Goal: Find specific fact: Find specific page/section

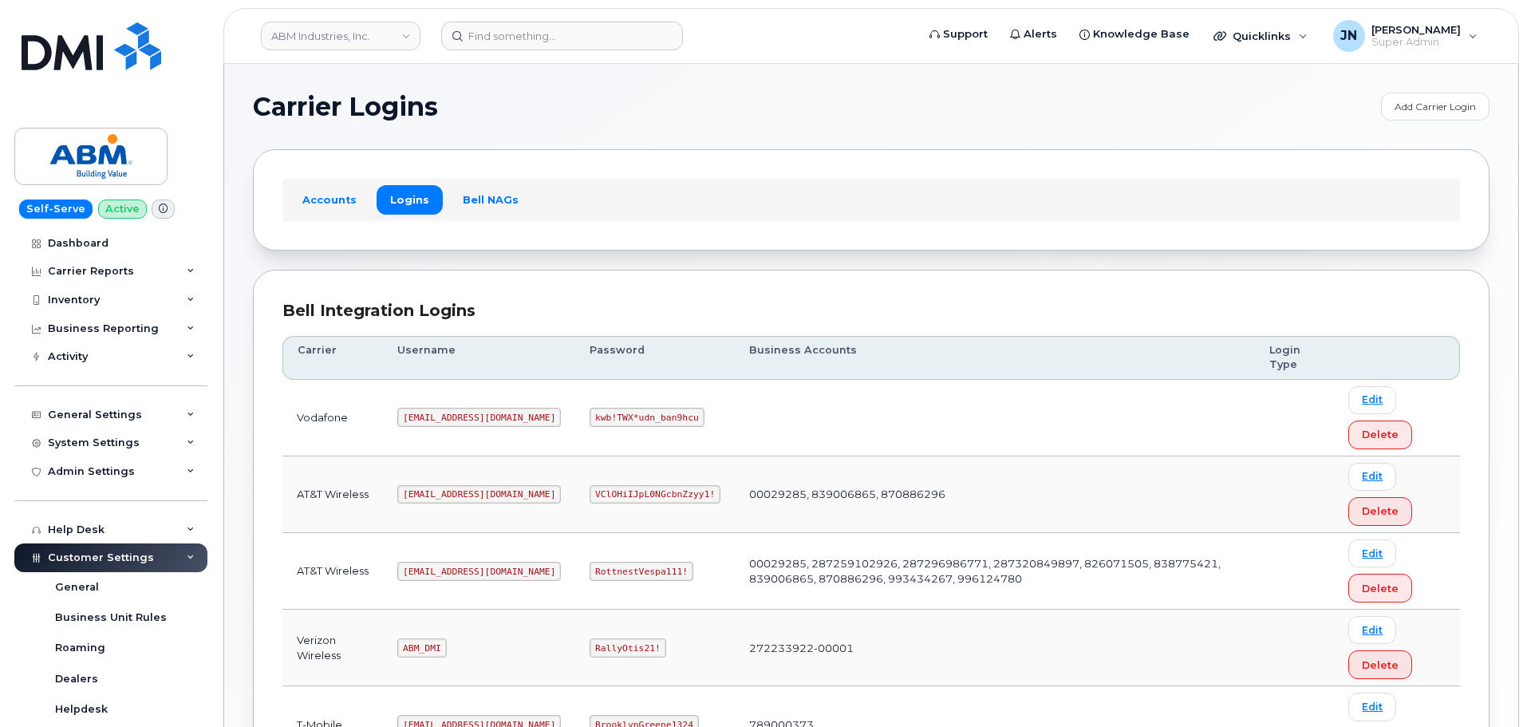
scroll to position [250, 0]
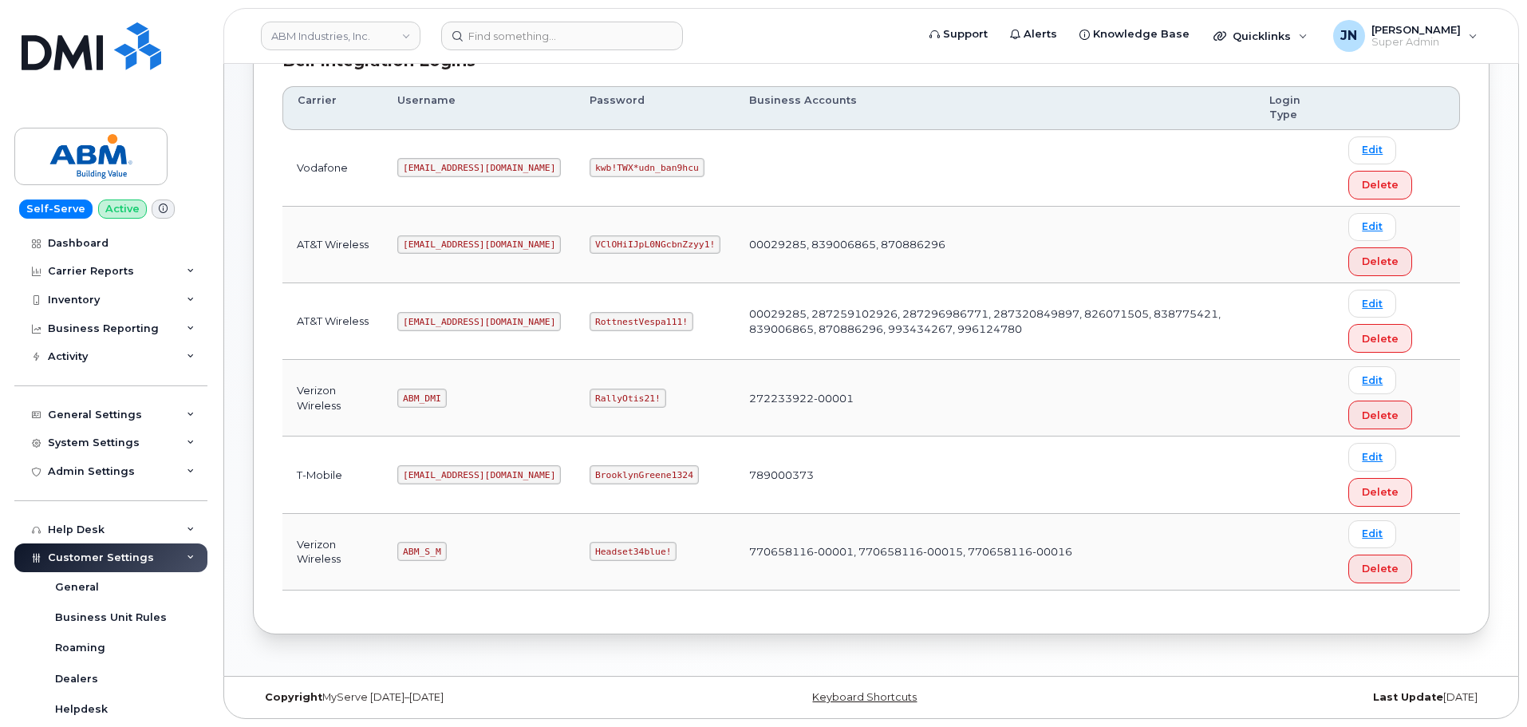
click at [425, 320] on code "abm@dminc.com" at bounding box center [479, 321] width 164 height 19
copy code "abm@dminc.com"
click at [590, 316] on code "RottnestVespa111!" at bounding box center [642, 321] width 104 height 19
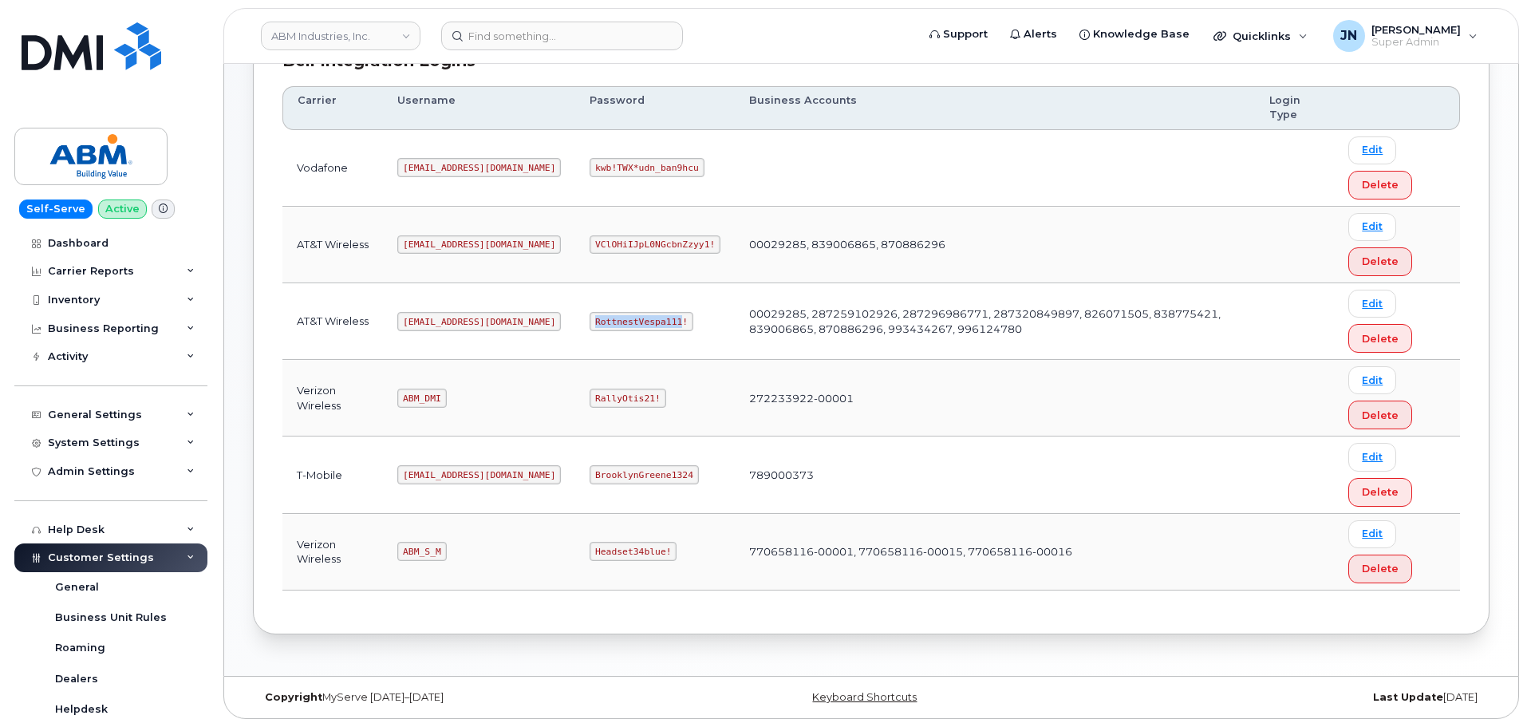
click at [590, 316] on code "RottnestVespa111!" at bounding box center [642, 321] width 104 height 19
copy code "RottnestVespa111!"
click at [414, 551] on code "ABM_S_M" at bounding box center [421, 551] width 49 height 19
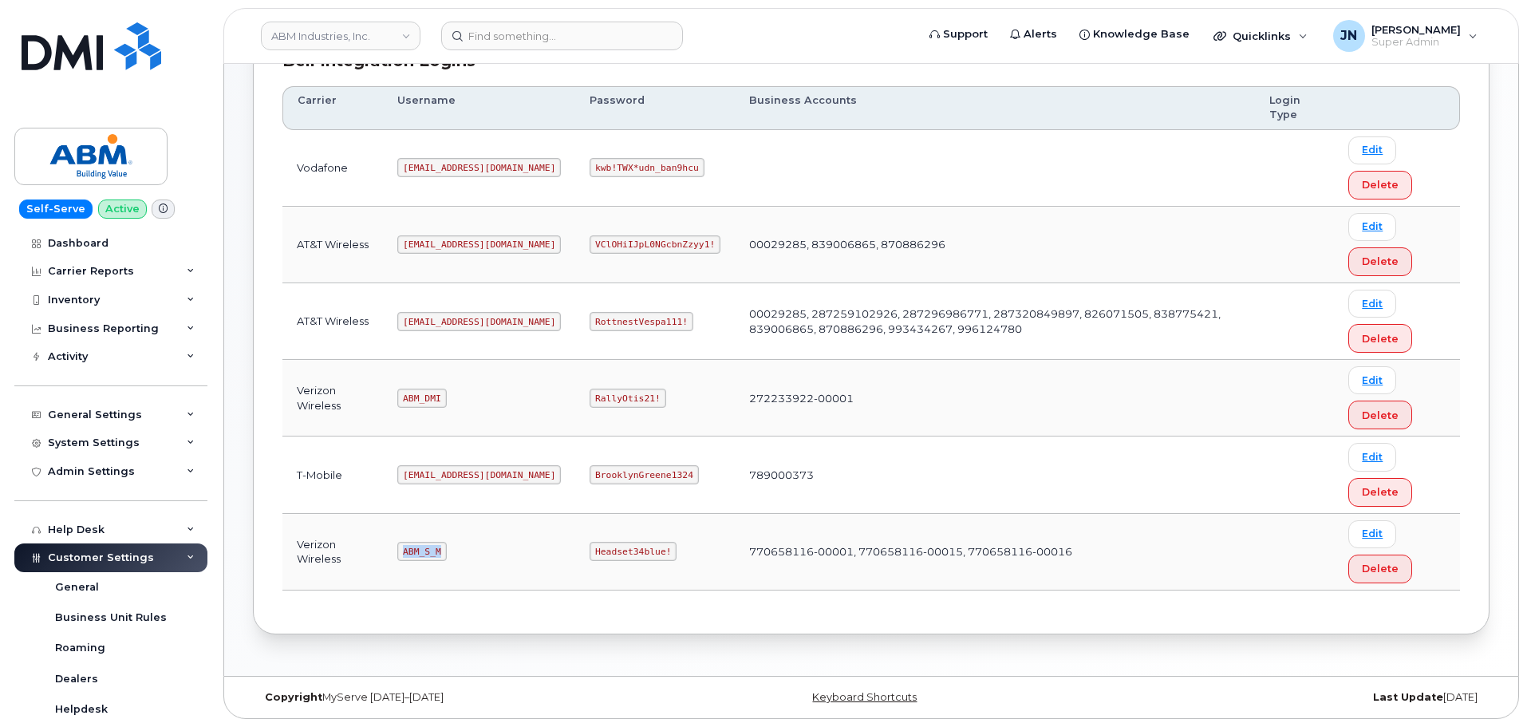
click at [414, 551] on code "ABM_S_M" at bounding box center [421, 551] width 49 height 19
copy code "ABM_S_M"
click at [590, 550] on code "Headset34blue!" at bounding box center [633, 551] width 87 height 19
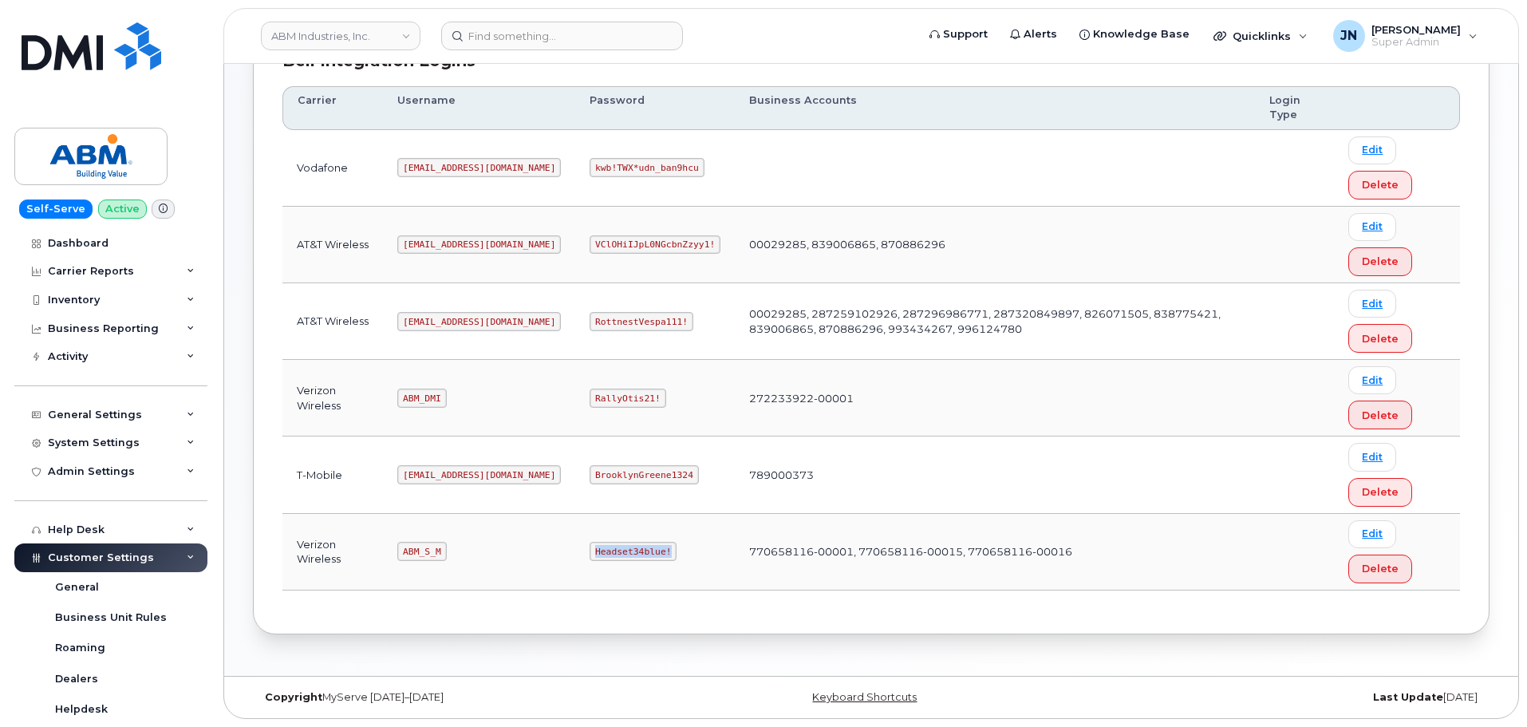
copy code "Headset34blue!"
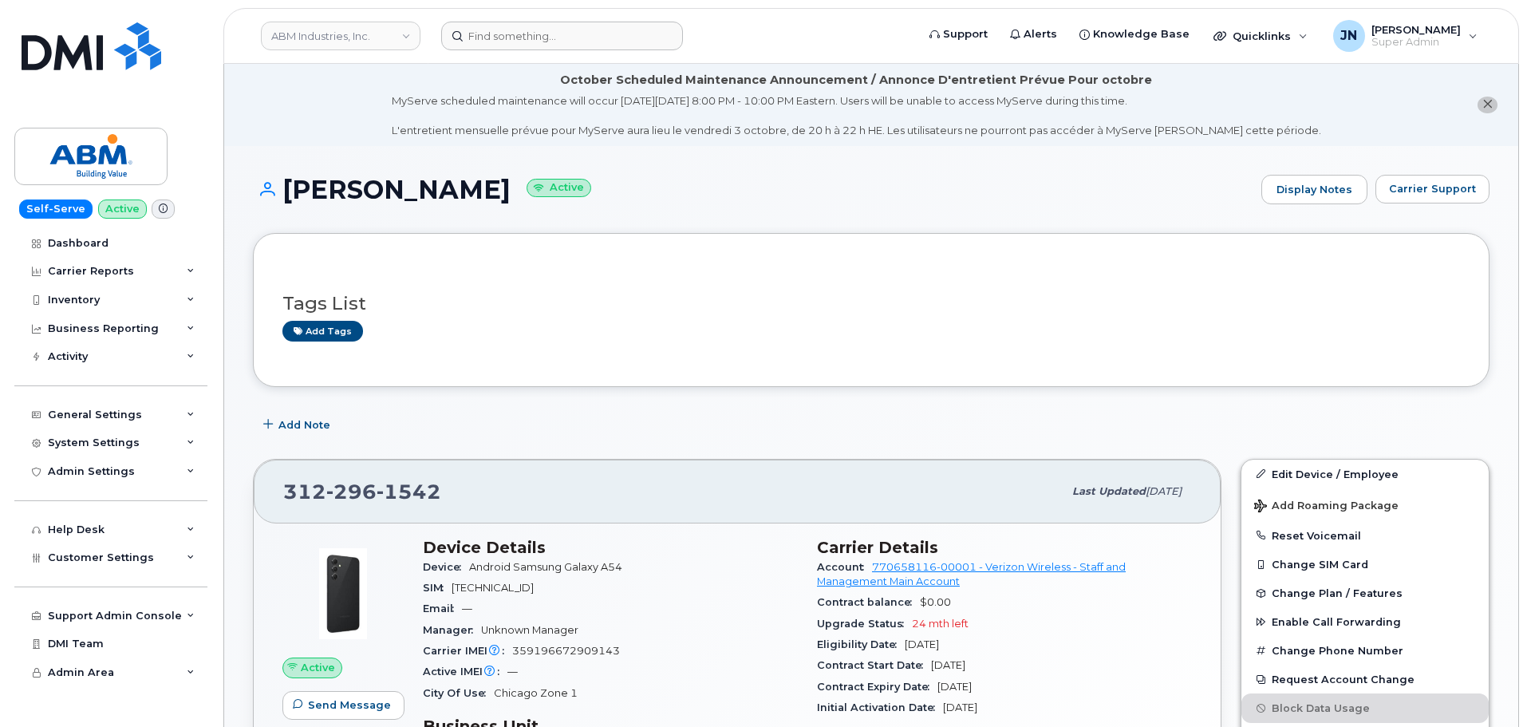
scroll to position [213, 0]
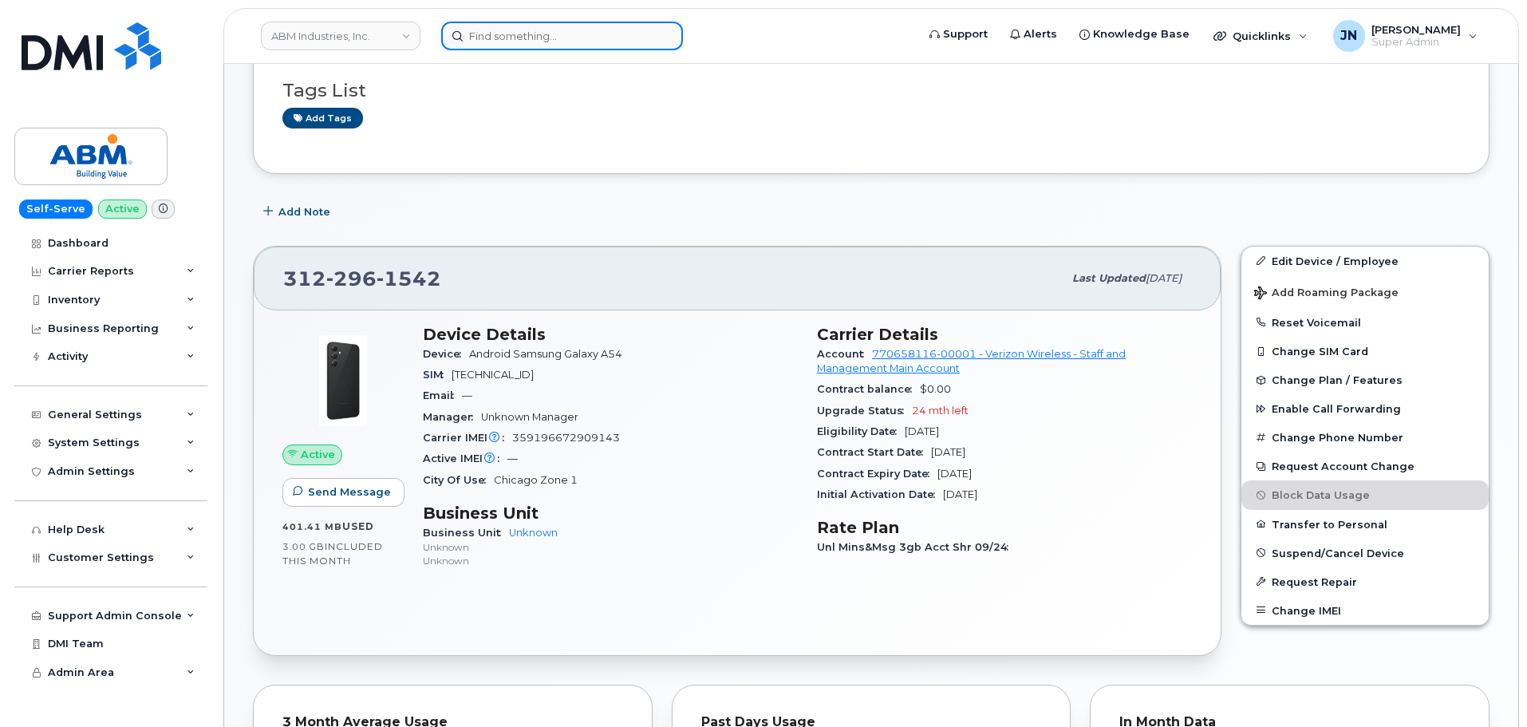
click at [603, 31] on input at bounding box center [562, 36] width 242 height 29
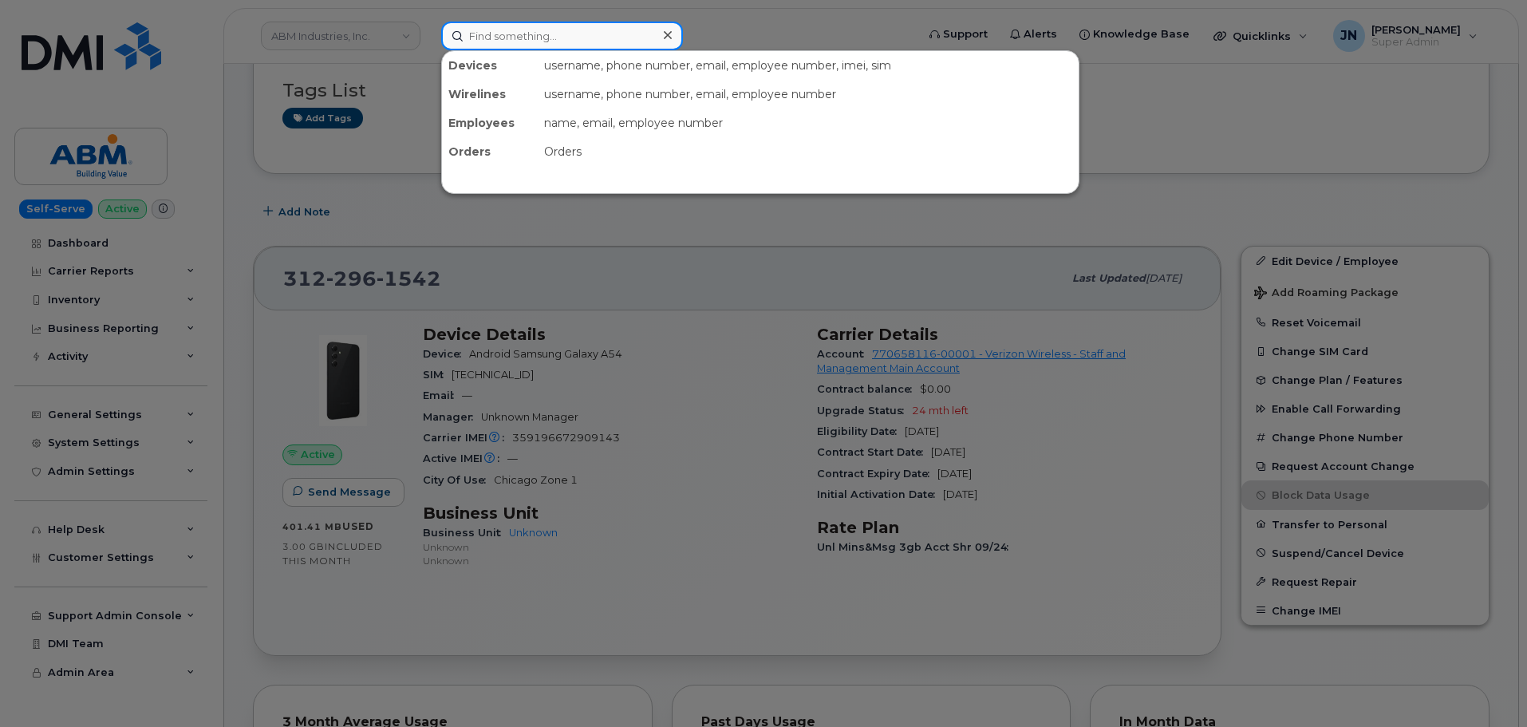
paste input "RottnestVespa111!"
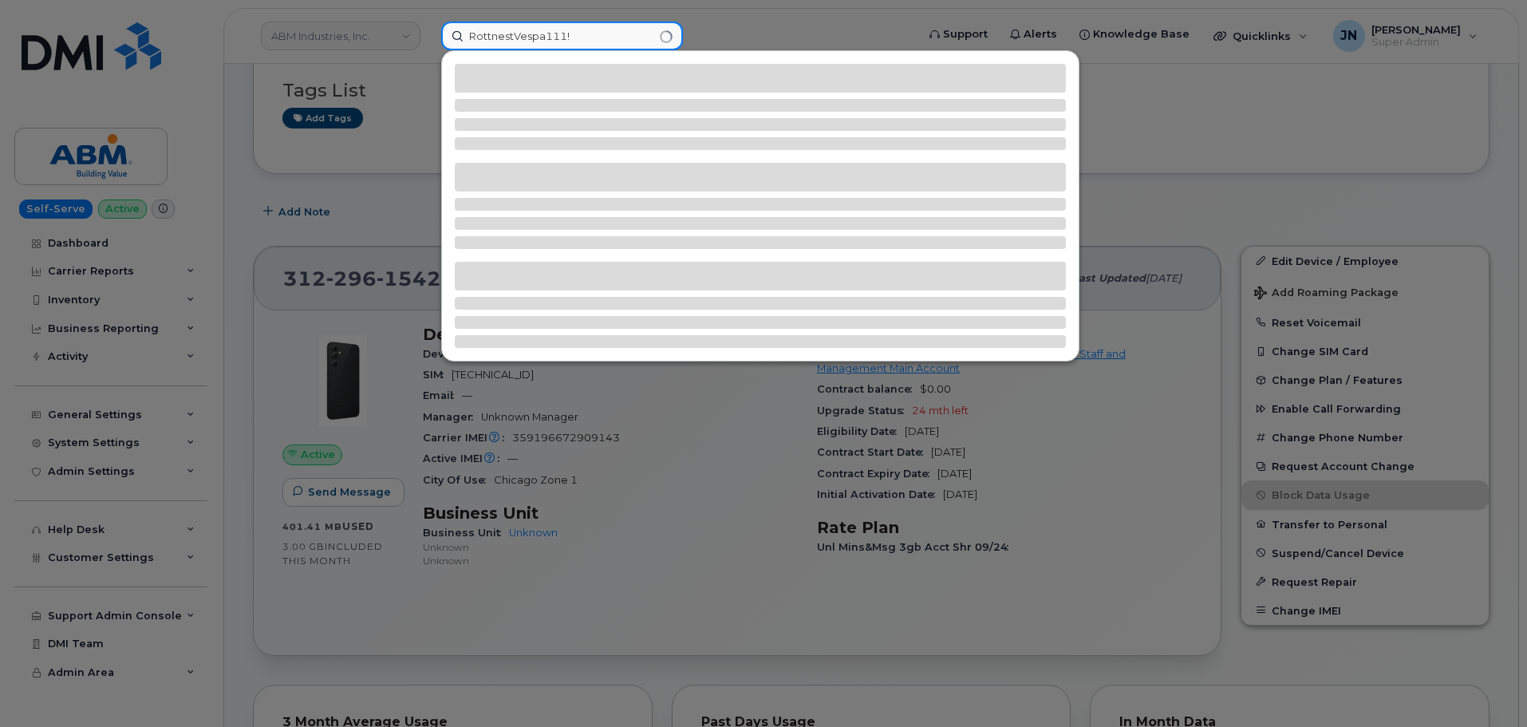
click at [538, 41] on input "RottnestVespa111!" at bounding box center [562, 36] width 242 height 29
paste input "5189350496"
type input "5189350496"
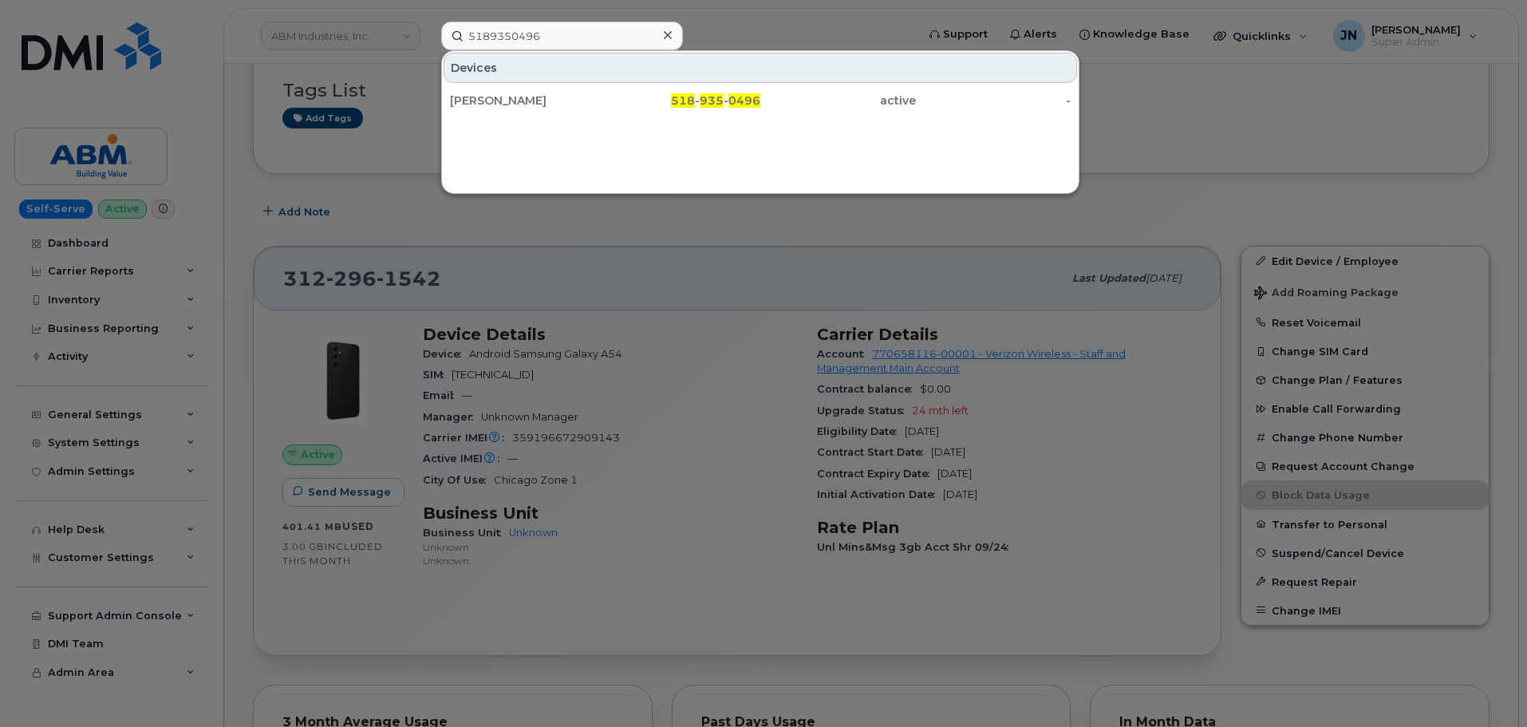
drag, startPoint x: 586, startPoint y: 95, endPoint x: 787, endPoint y: 153, distance: 209.3
click at [586, 95] on div "[PERSON_NAME]" at bounding box center [528, 101] width 156 height 16
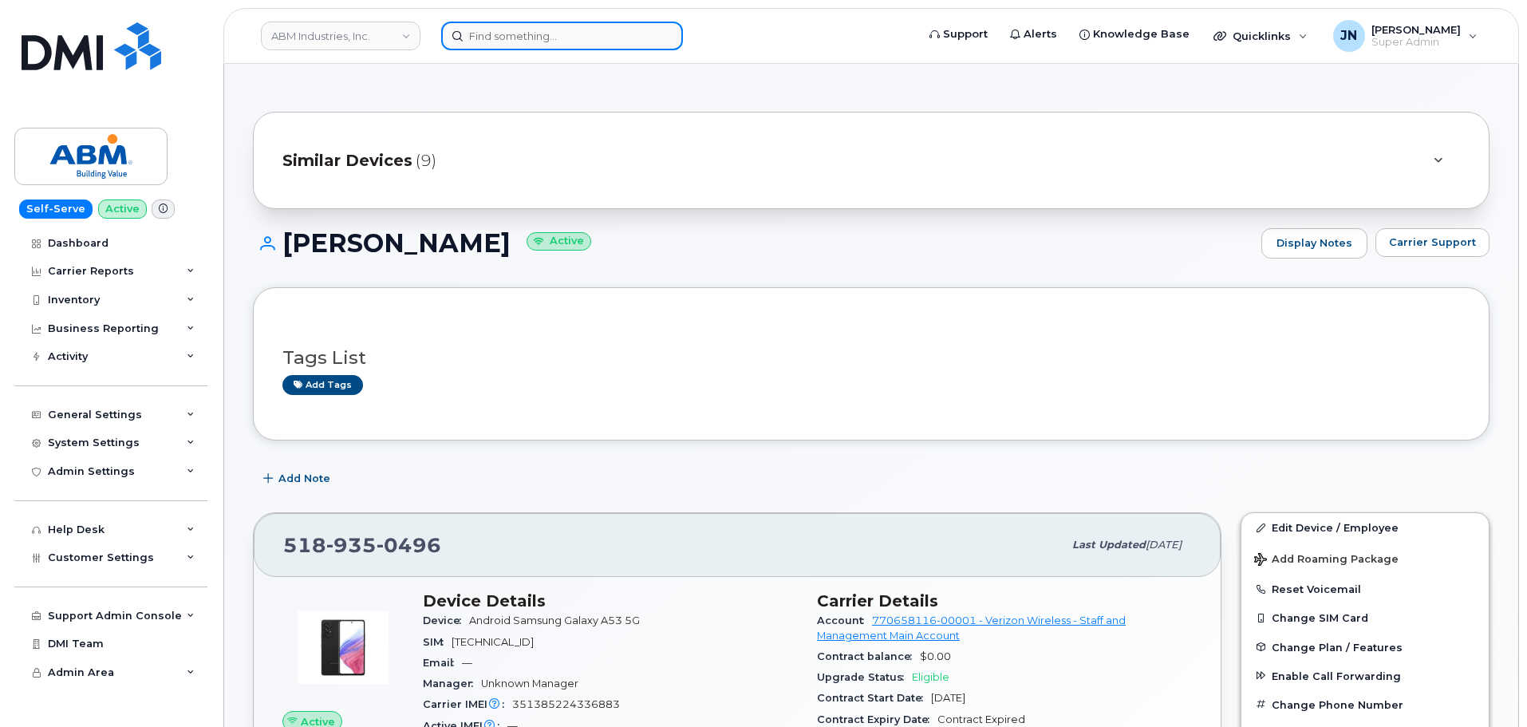
click at [606, 41] on input at bounding box center [562, 36] width 242 height 29
paste input "5187249234"
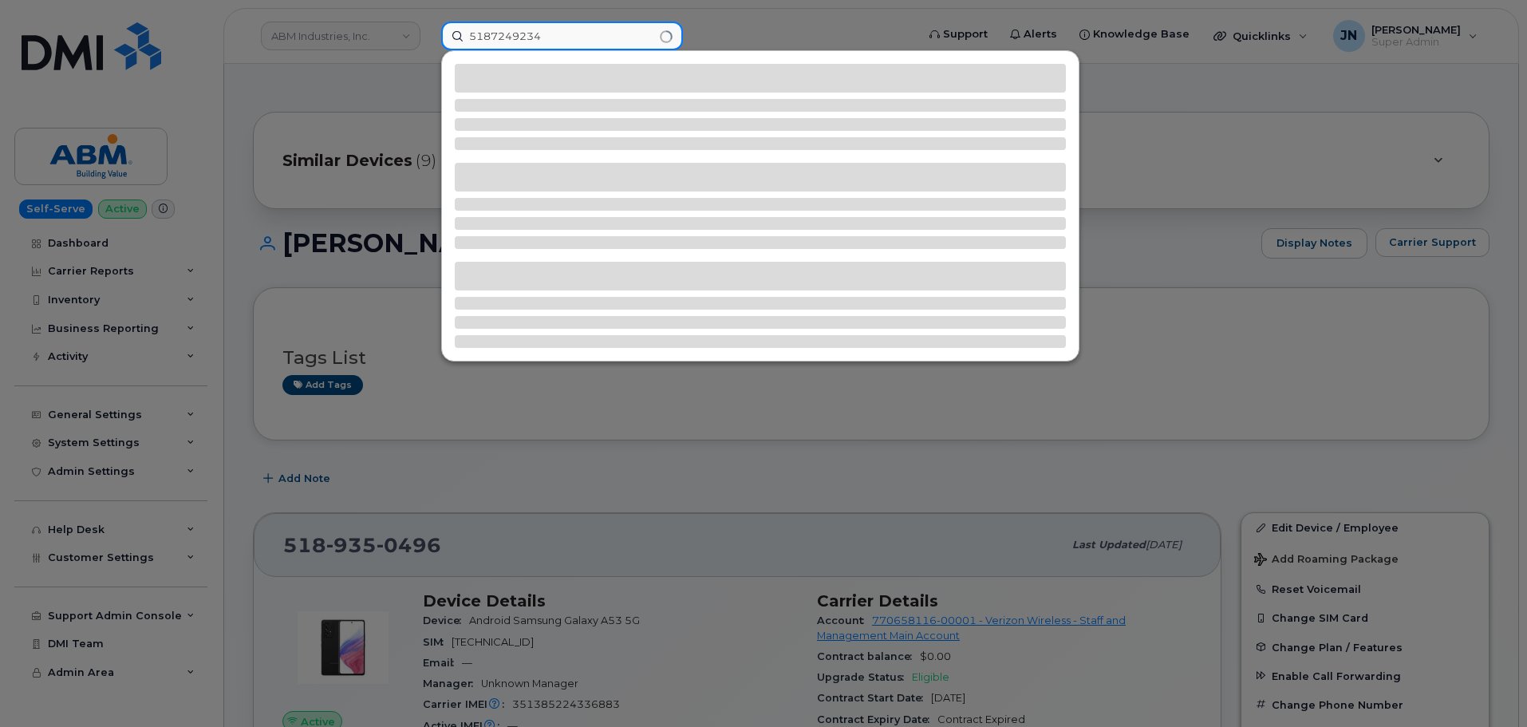
type input "5187249234"
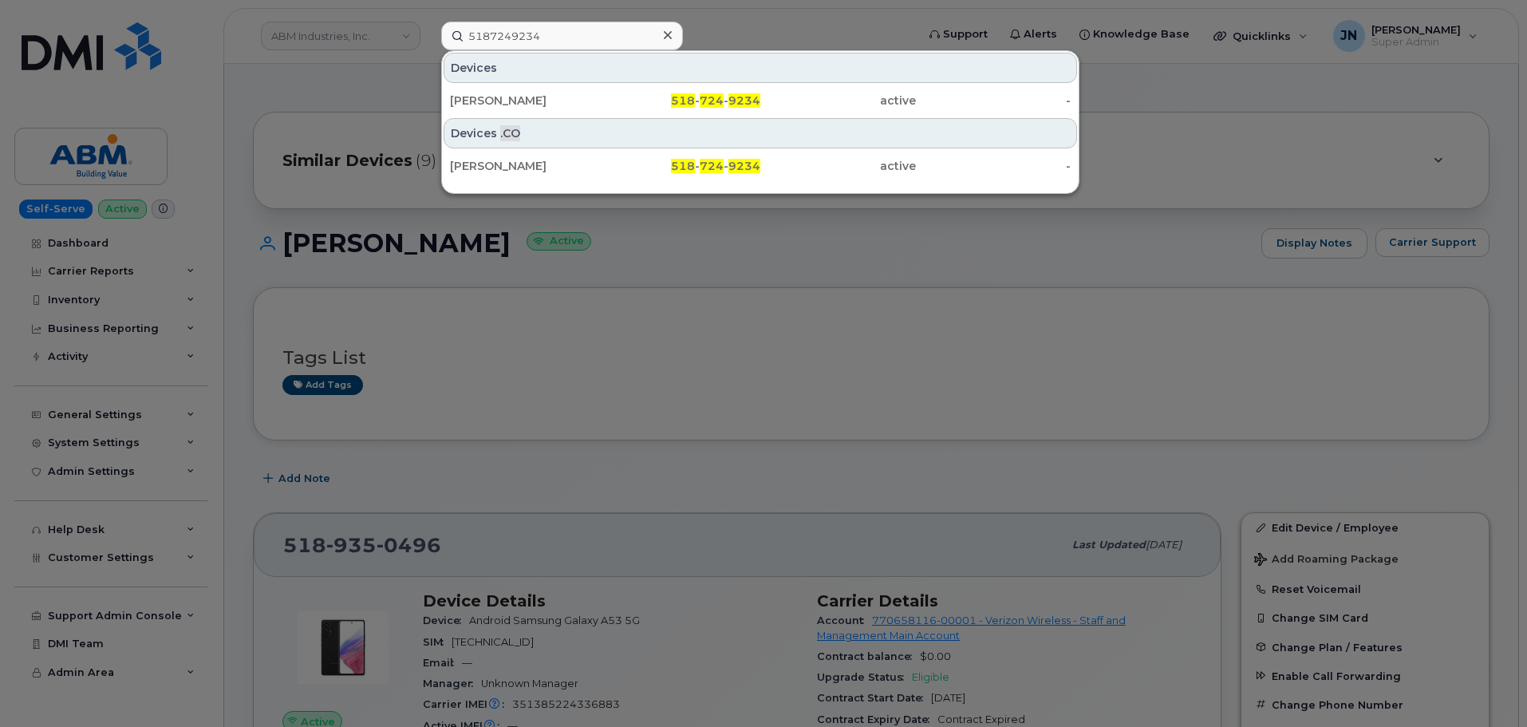
drag, startPoint x: 700, startPoint y: 97, endPoint x: 804, endPoint y: 126, distance: 107.9
click at [700, 97] on div "518 - 724 - 9234" at bounding box center [684, 101] width 156 height 16
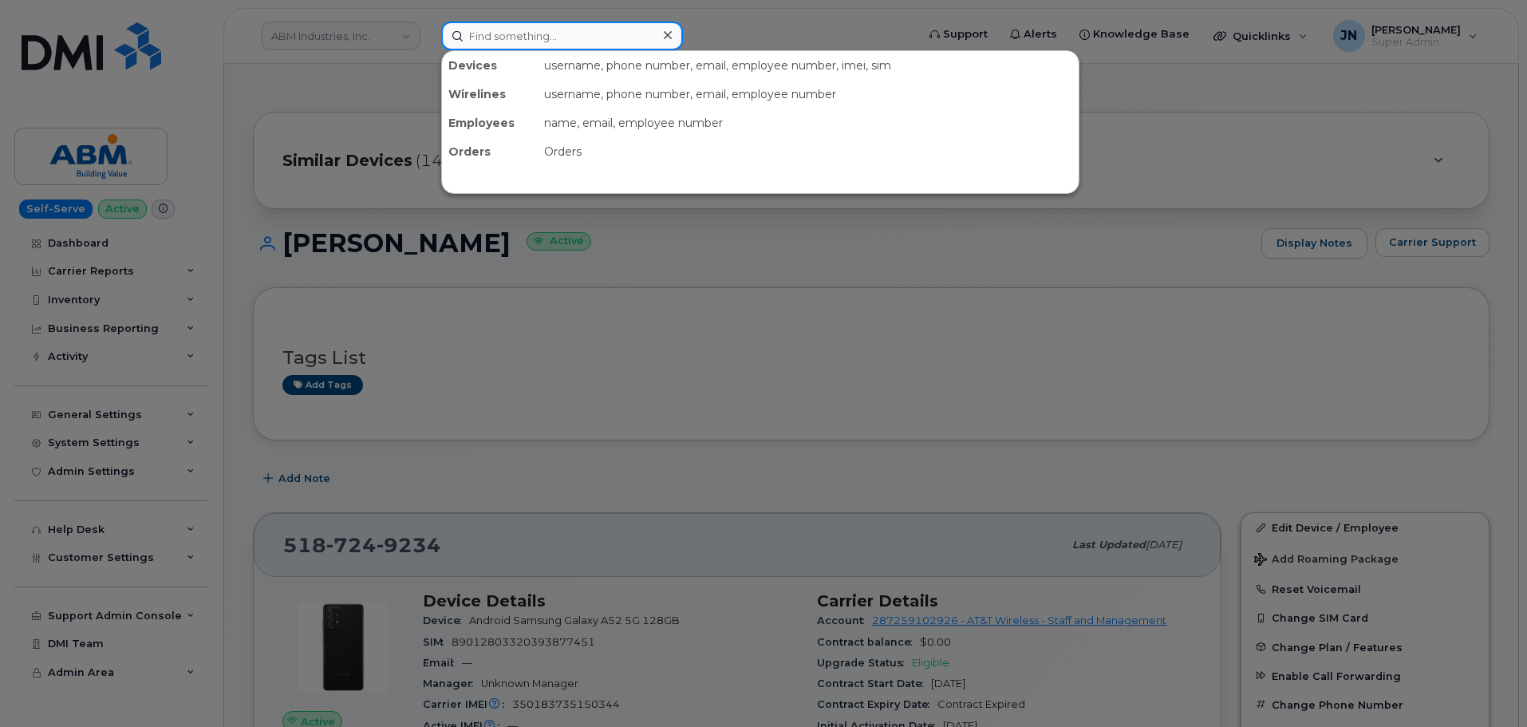
click at [539, 34] on input at bounding box center [562, 36] width 242 height 29
paste input "7079910493"
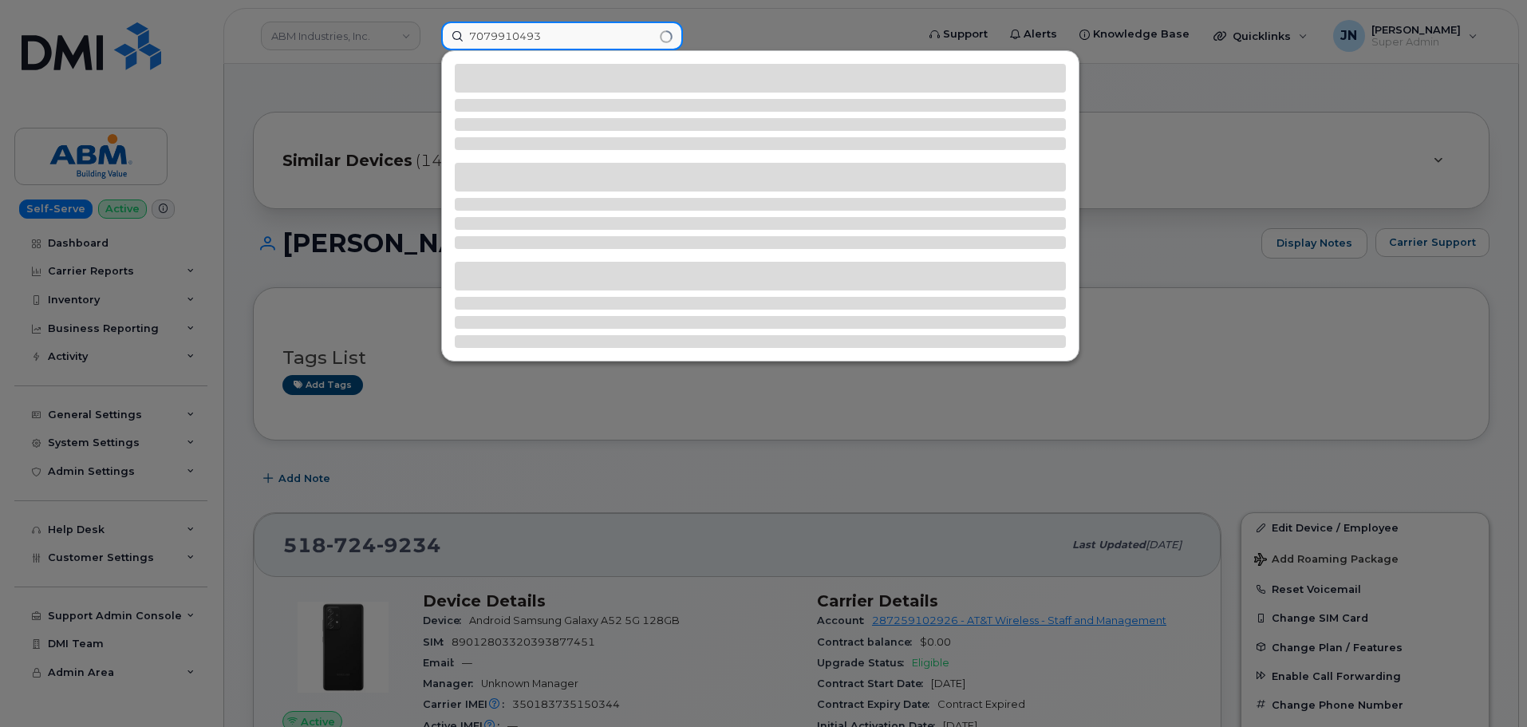
type input "7079910493"
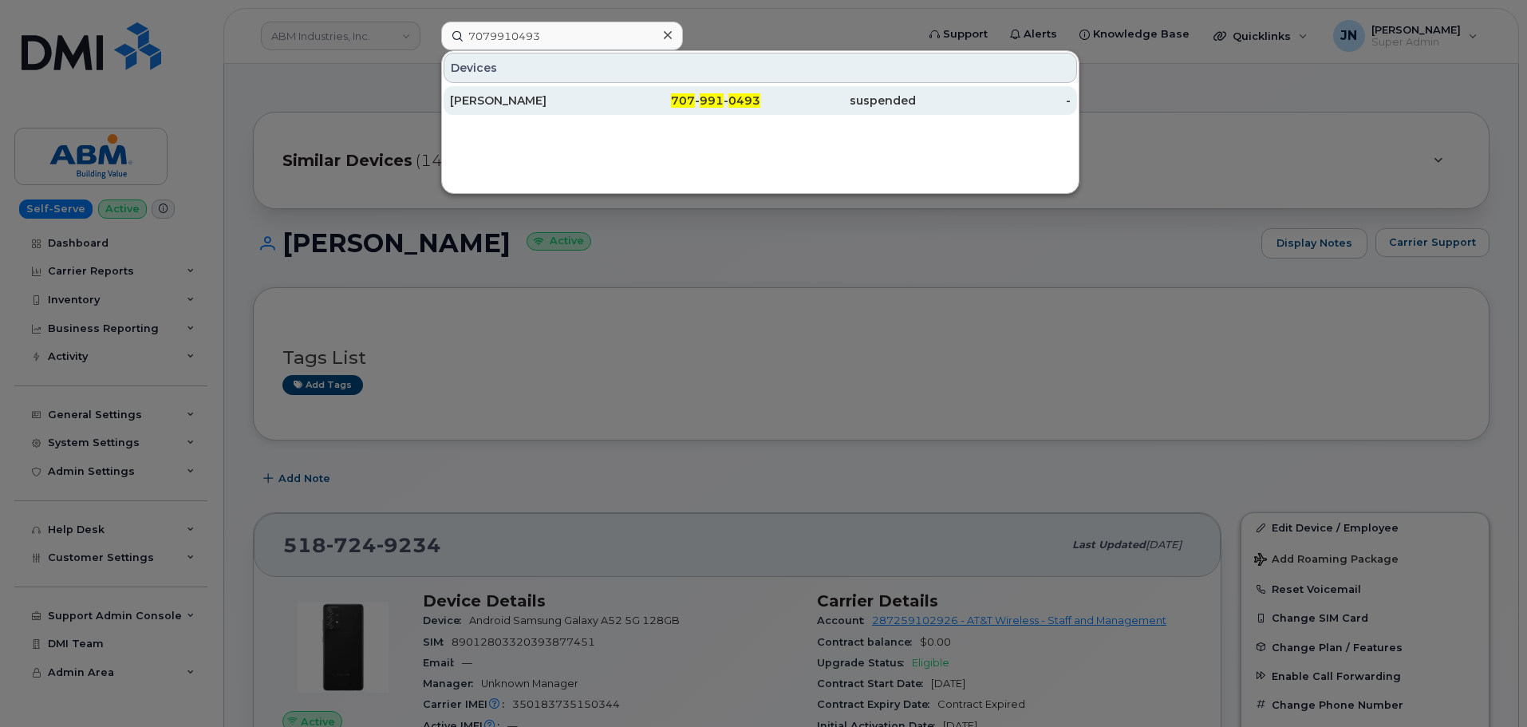
click at [617, 95] on div "707 - 991 - 0493" at bounding box center [684, 101] width 156 height 16
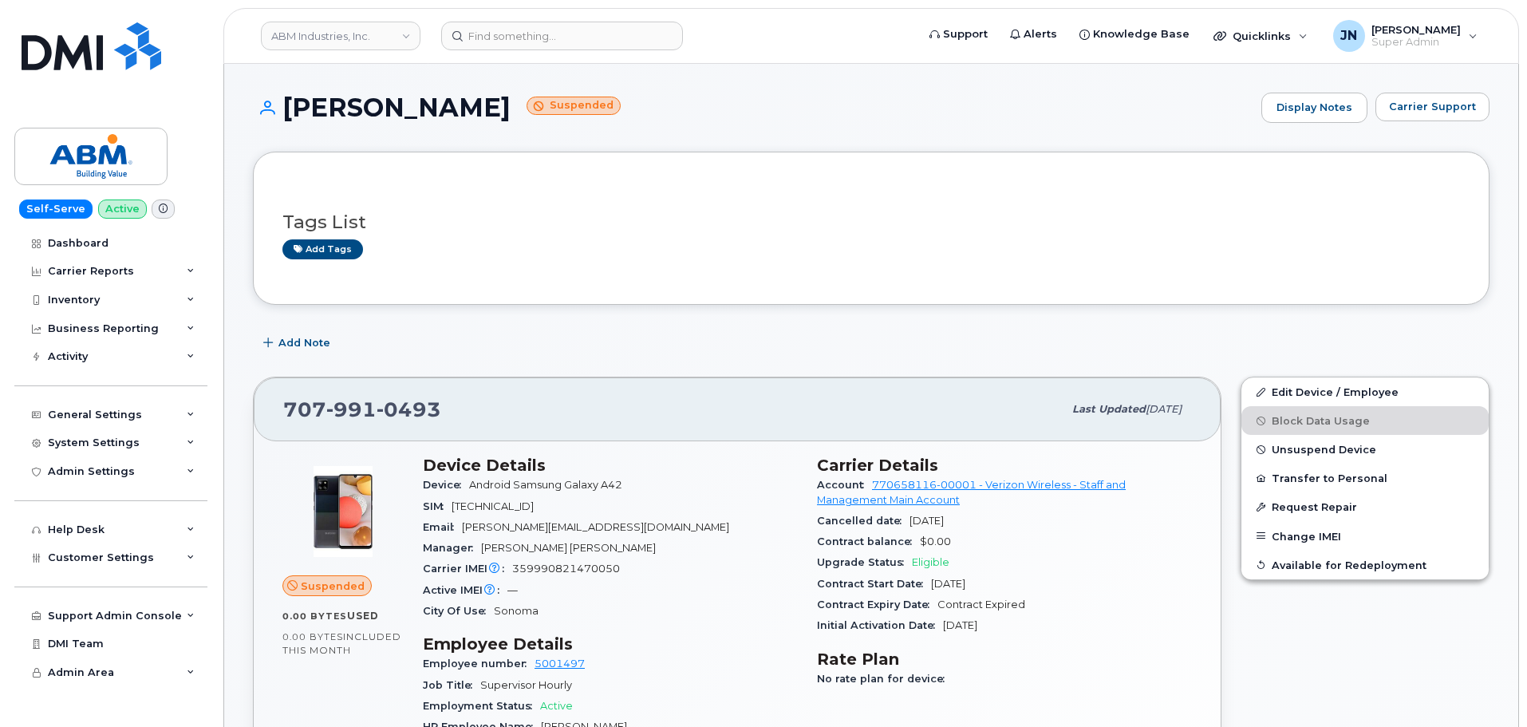
scroll to position [106, 0]
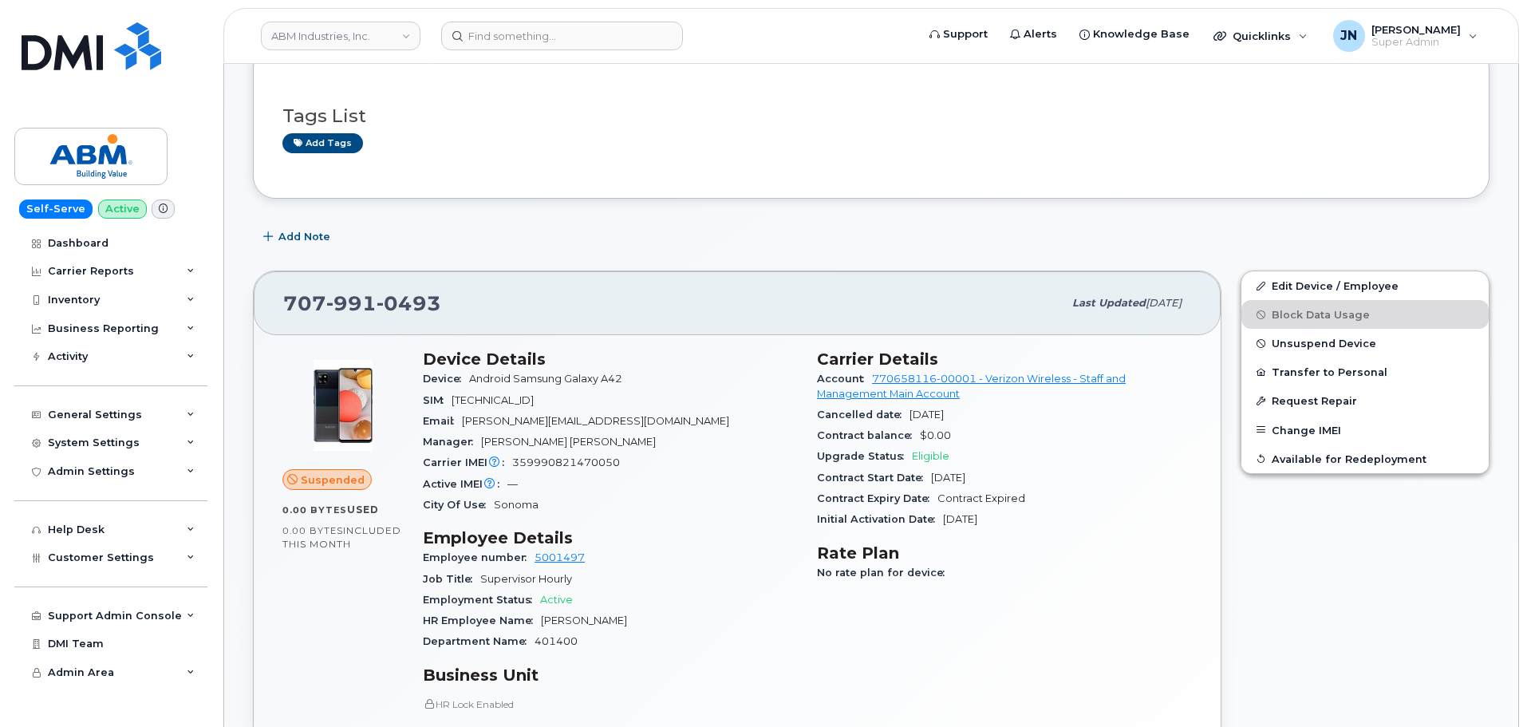
click at [959, 158] on div "Tags List Add tags" at bounding box center [871, 122] width 1178 height 94
click at [562, 40] on input at bounding box center [562, 36] width 242 height 29
paste input "5187031598"
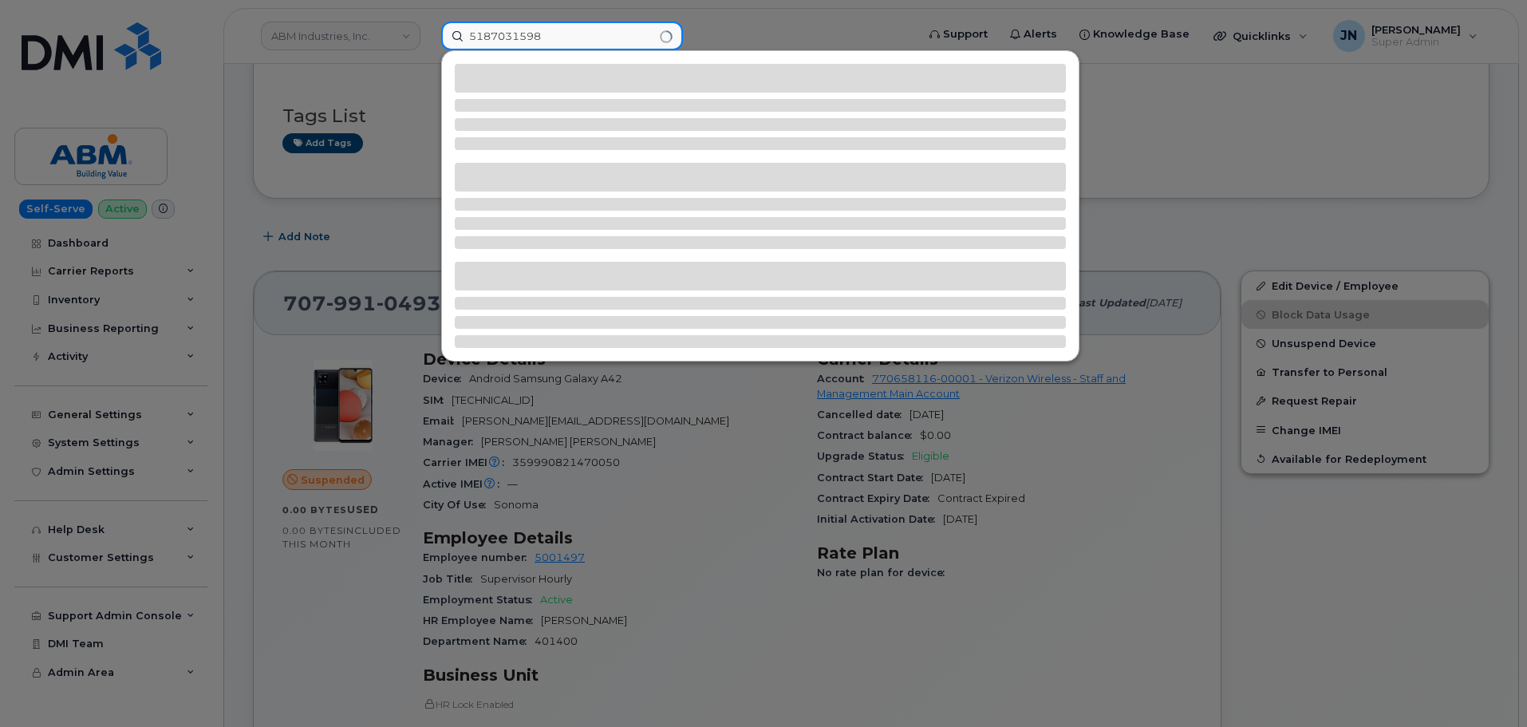
type input "5187031598"
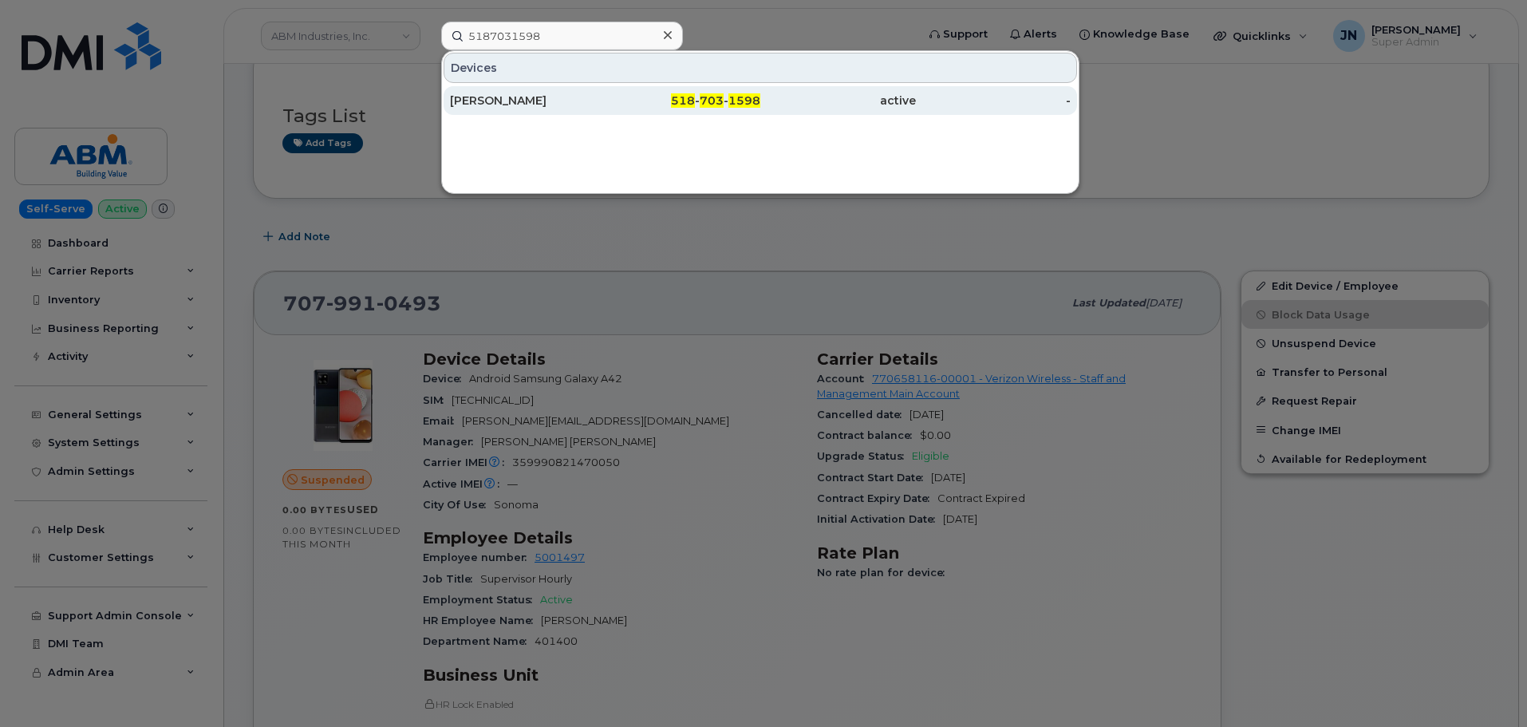
drag, startPoint x: 738, startPoint y: 104, endPoint x: 559, endPoint y: 34, distance: 192.8
click at [737, 104] on span "1598" at bounding box center [745, 100] width 32 height 14
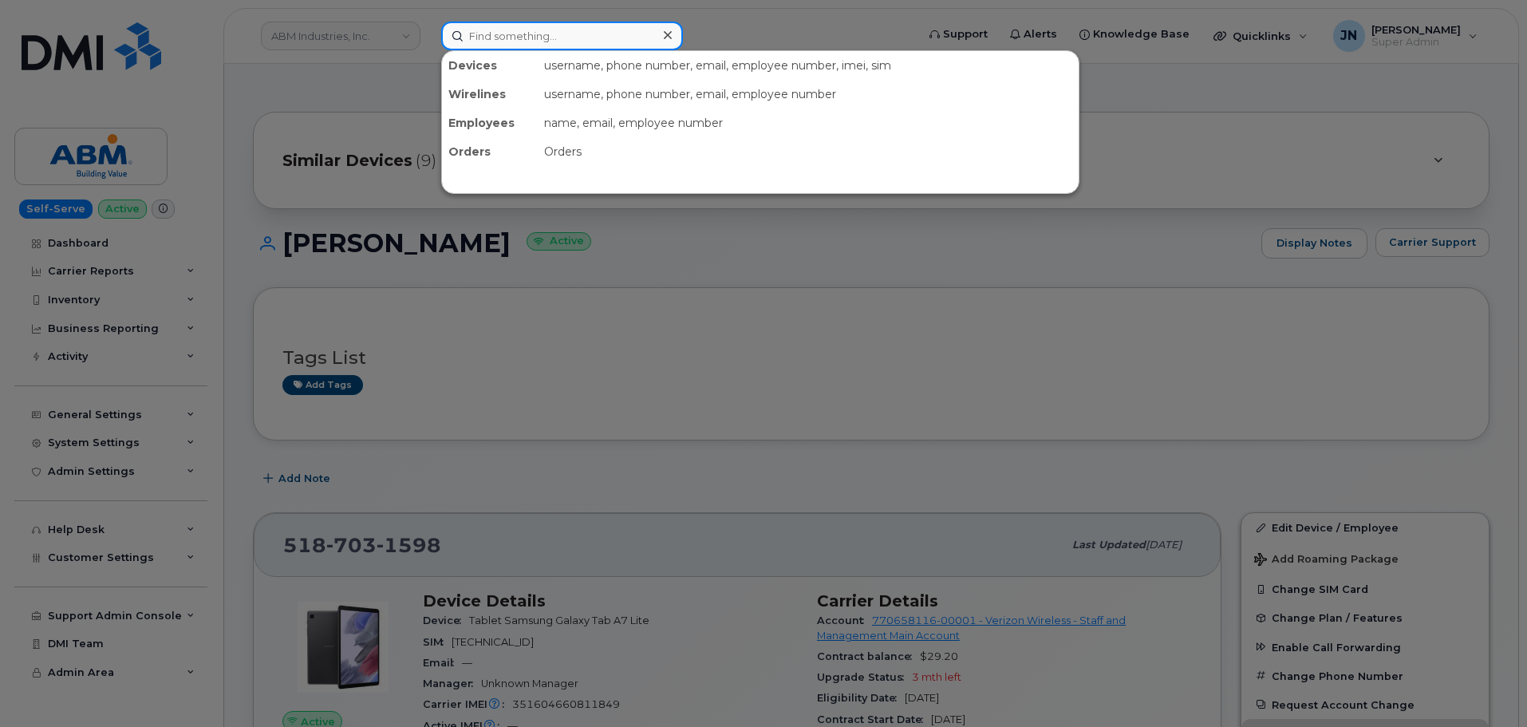
click at [617, 49] on input at bounding box center [562, 36] width 242 height 29
paste input "6124769159"
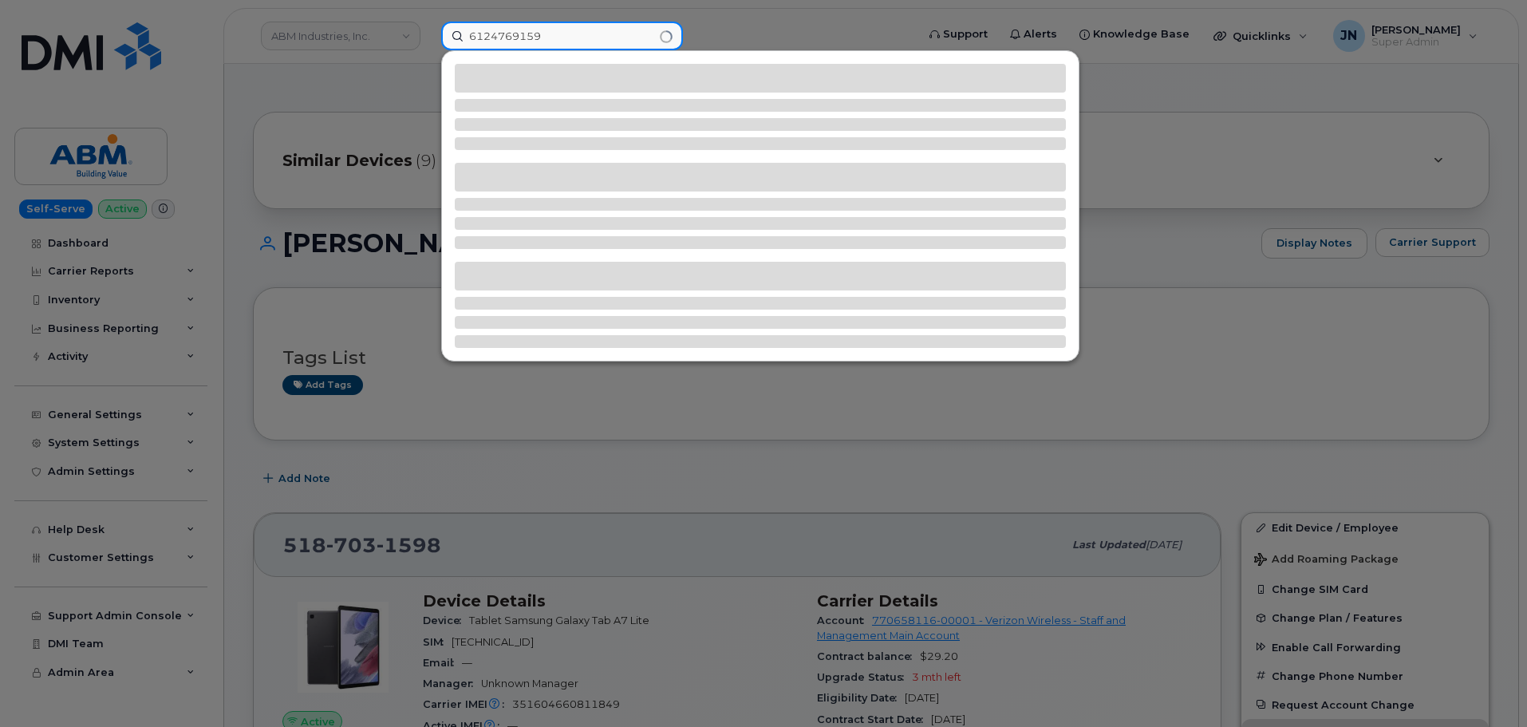
type input "6124769159"
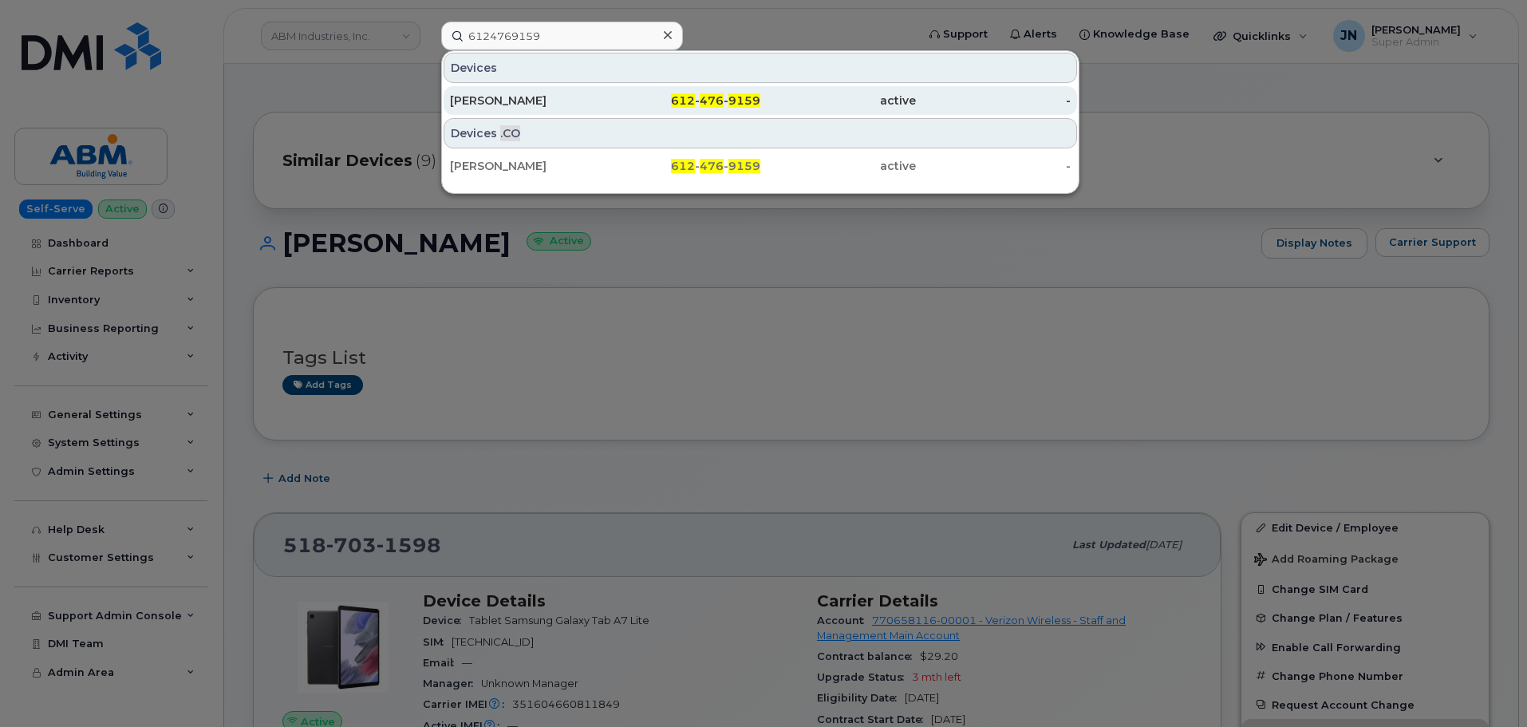
click at [685, 105] on span "612" at bounding box center [683, 100] width 24 height 14
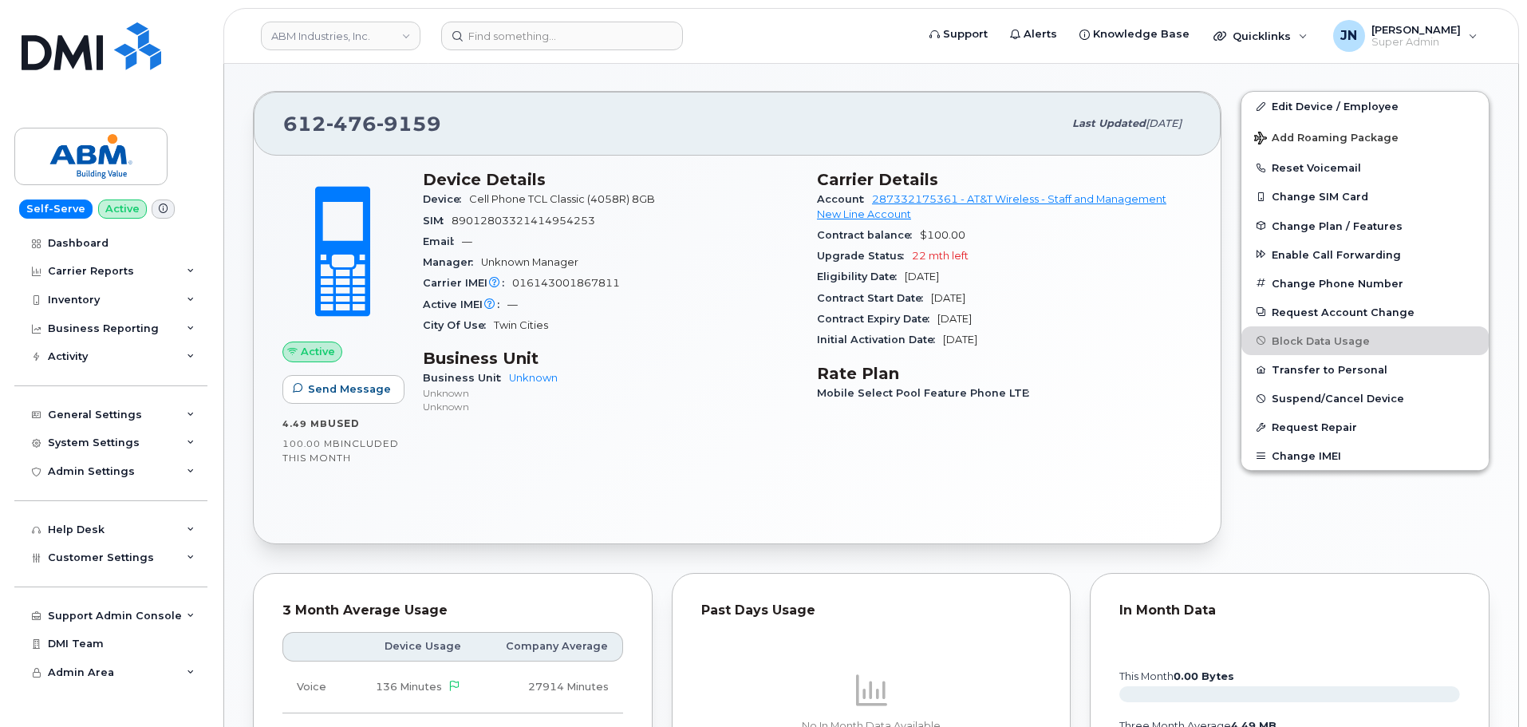
scroll to position [319, 0]
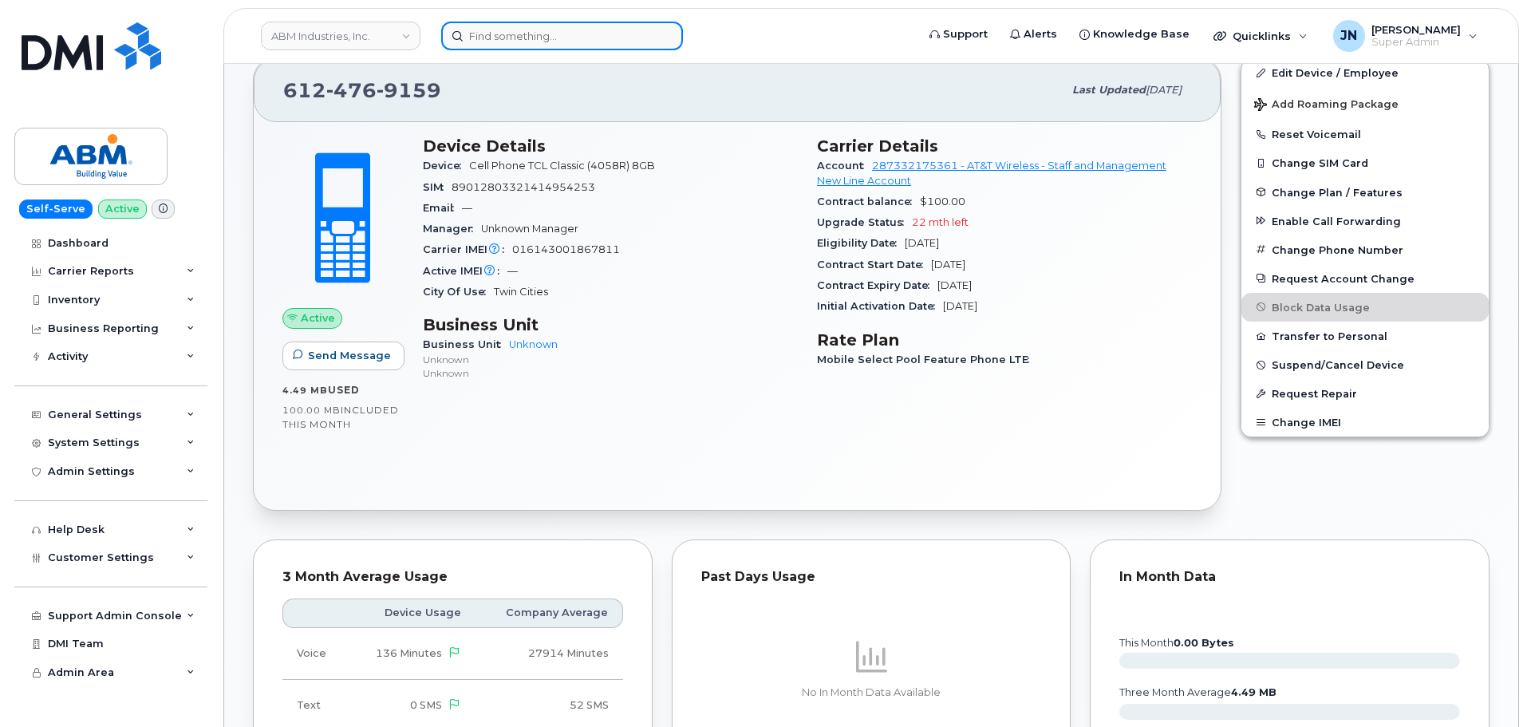
paste input "4805444125"
click at [626, 38] on input at bounding box center [562, 36] width 242 height 29
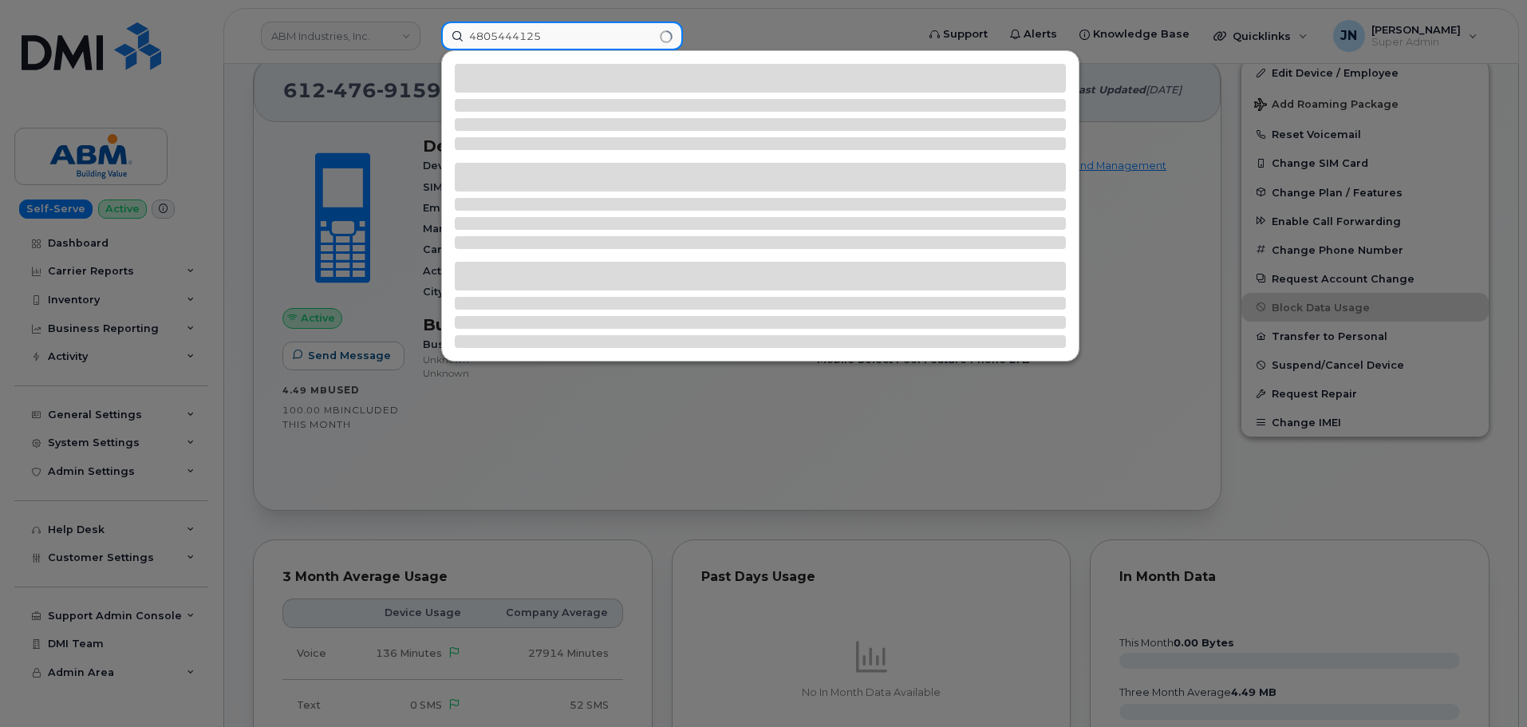
type input "4805444125"
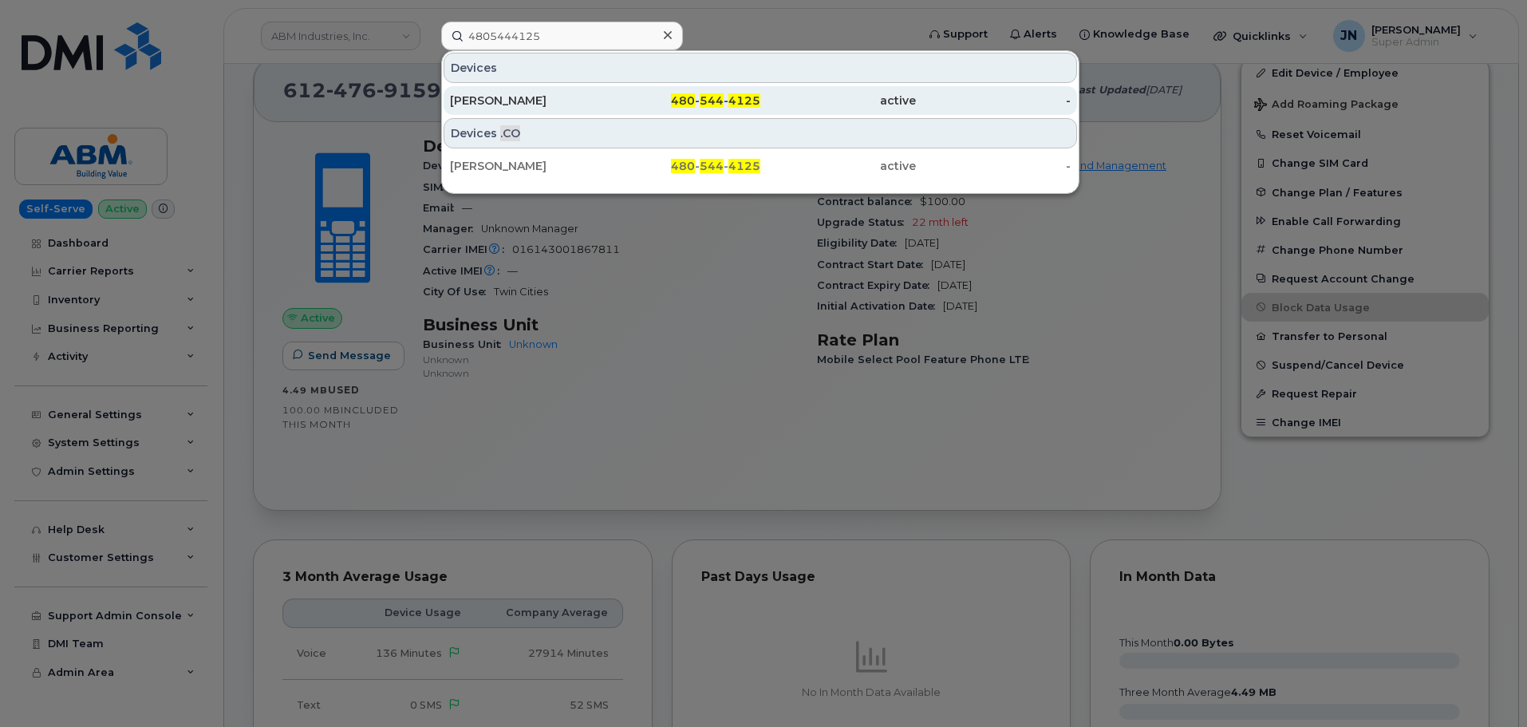
click at [707, 98] on span "544" at bounding box center [712, 100] width 24 height 14
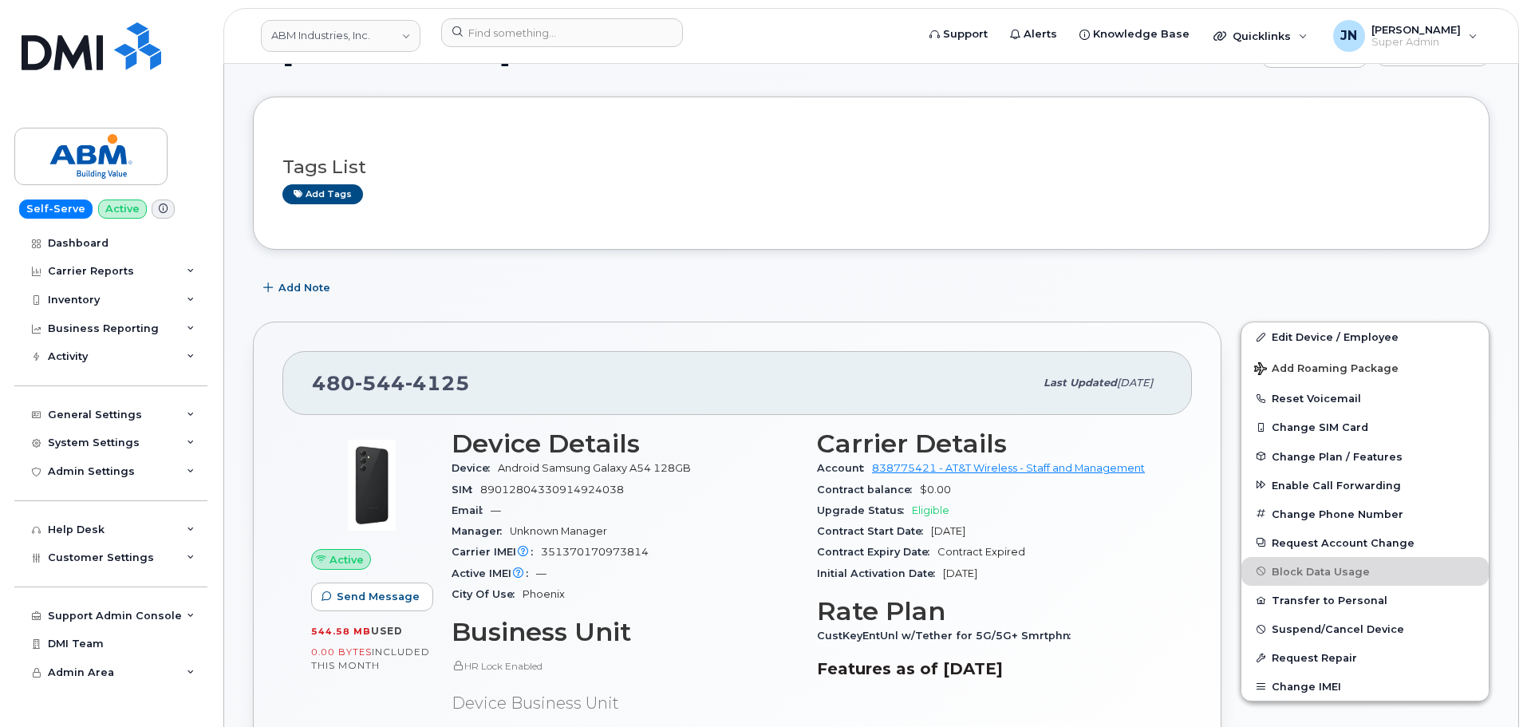
scroll to position [213, 0]
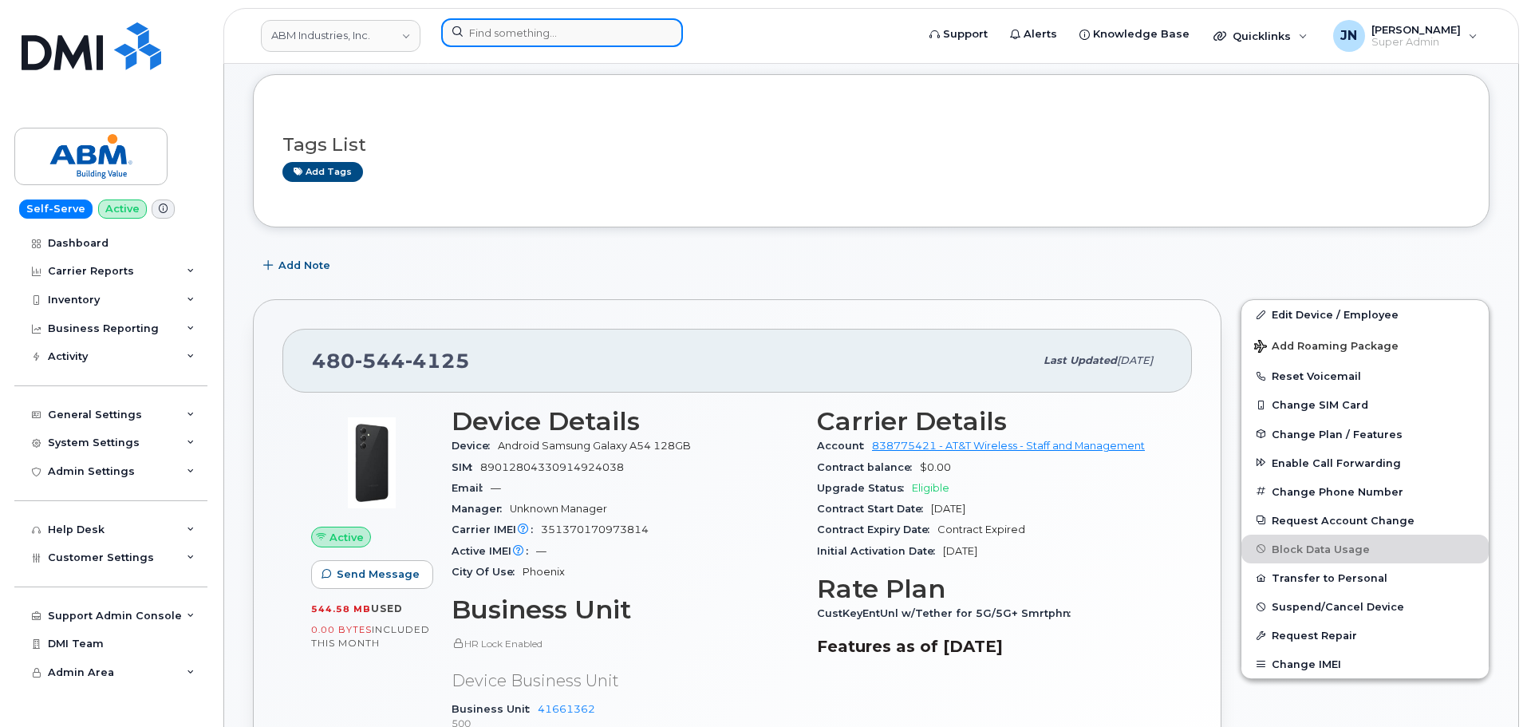
click at [617, 34] on input at bounding box center [562, 32] width 242 height 29
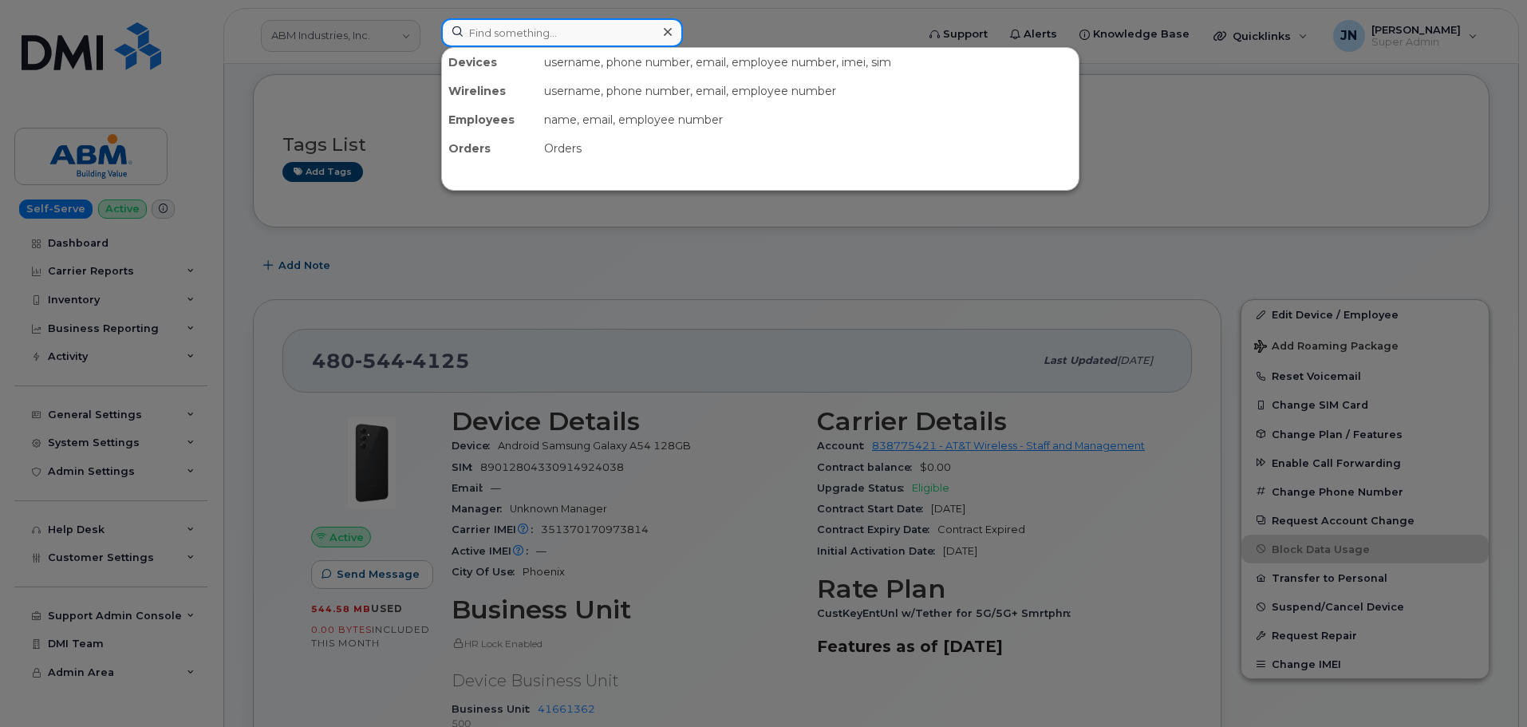
paste input "9174713401"
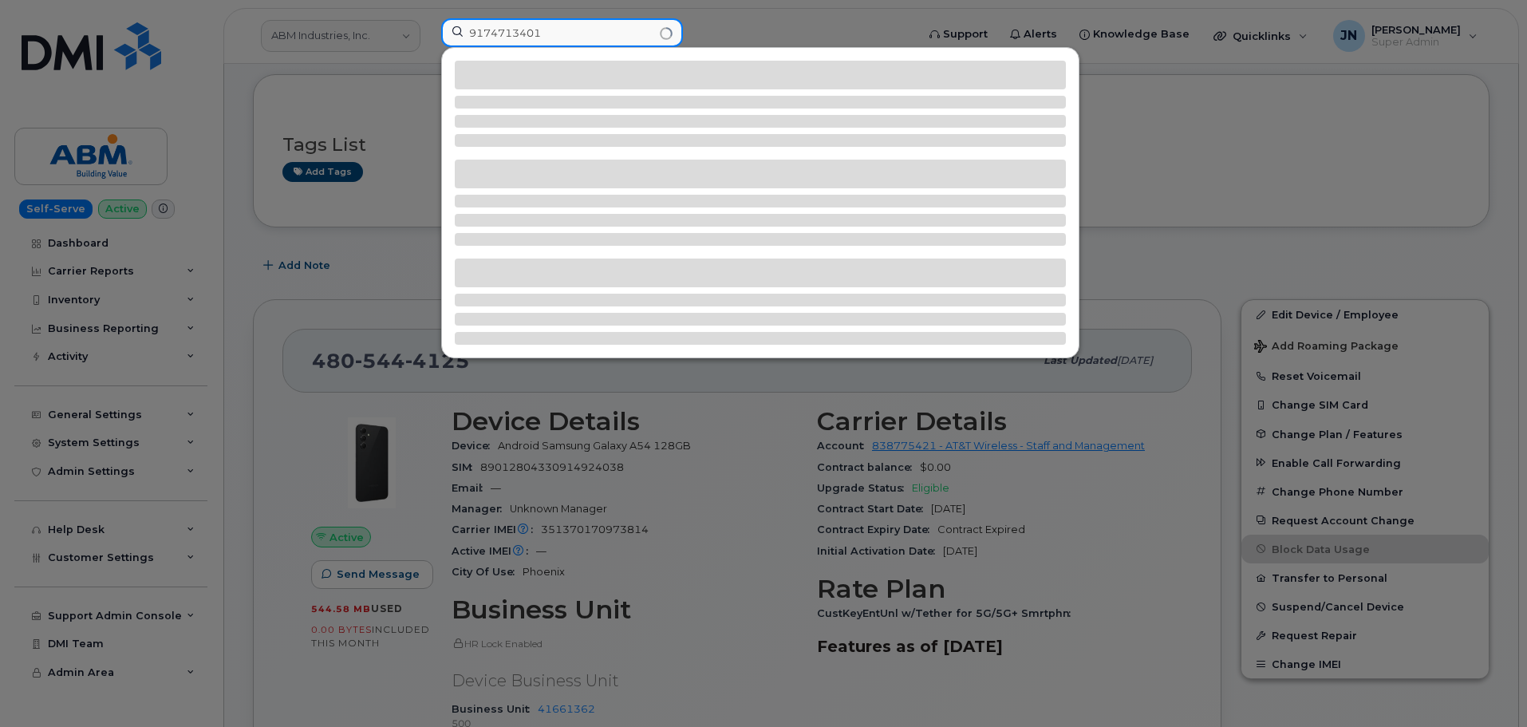
type input "9174713401"
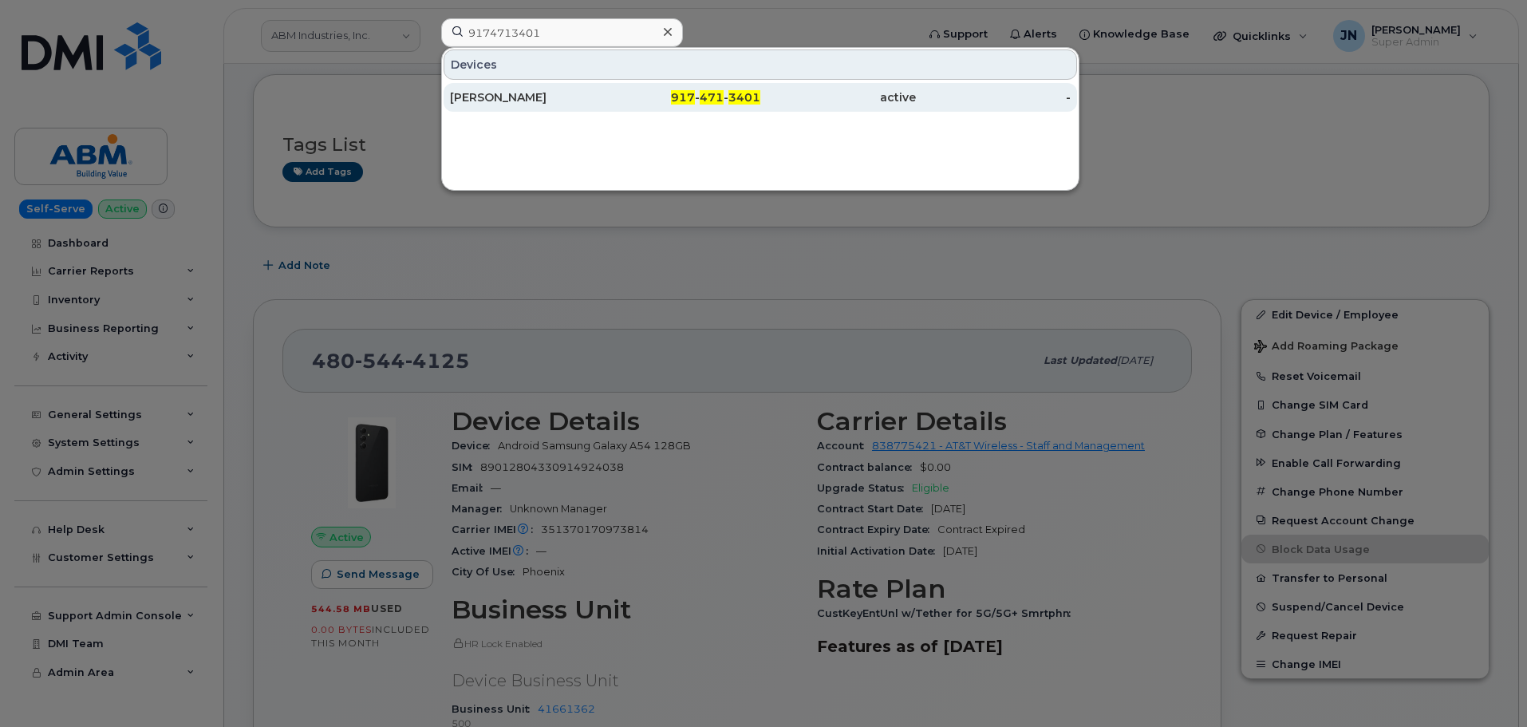
click at [681, 92] on span "917" at bounding box center [683, 97] width 24 height 14
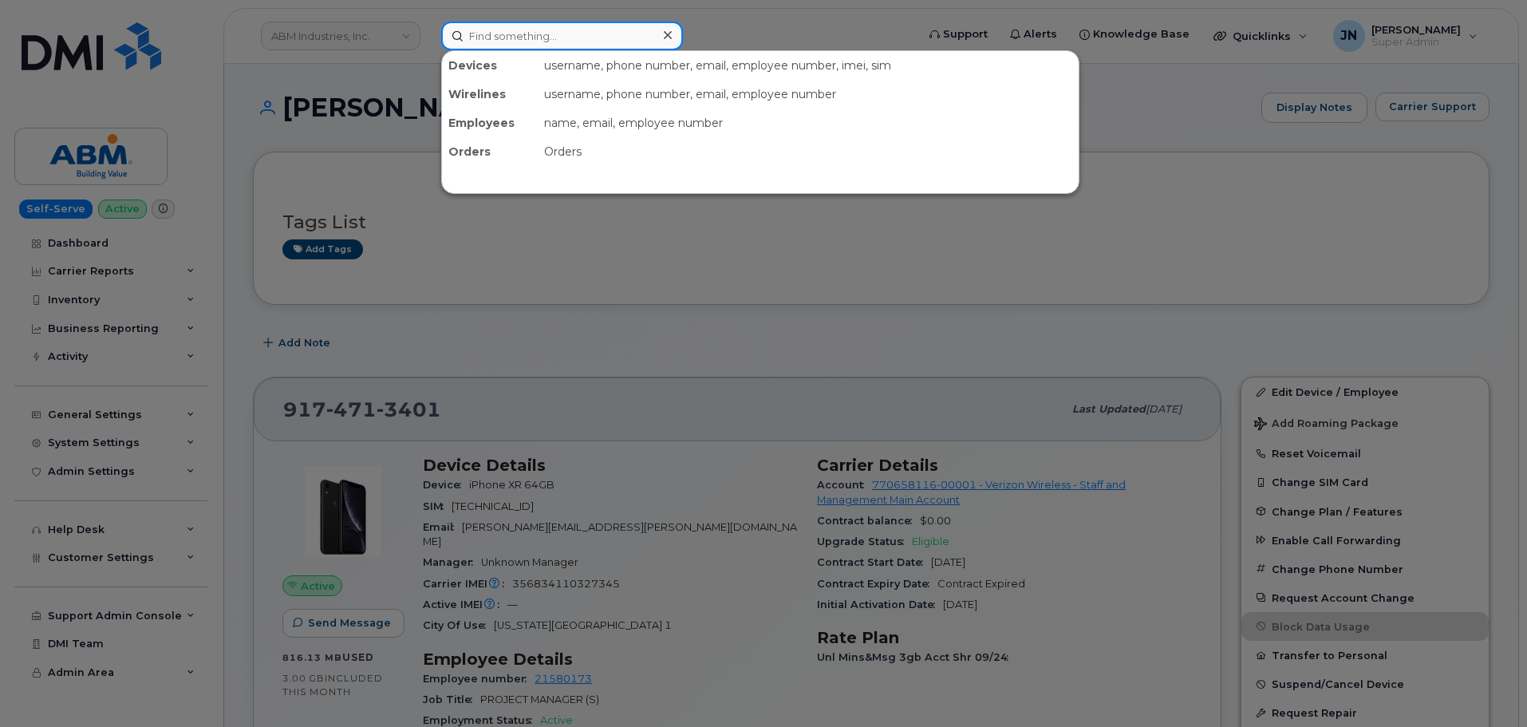
click at [519, 38] on input at bounding box center [562, 36] width 242 height 29
paste input "8582898607"
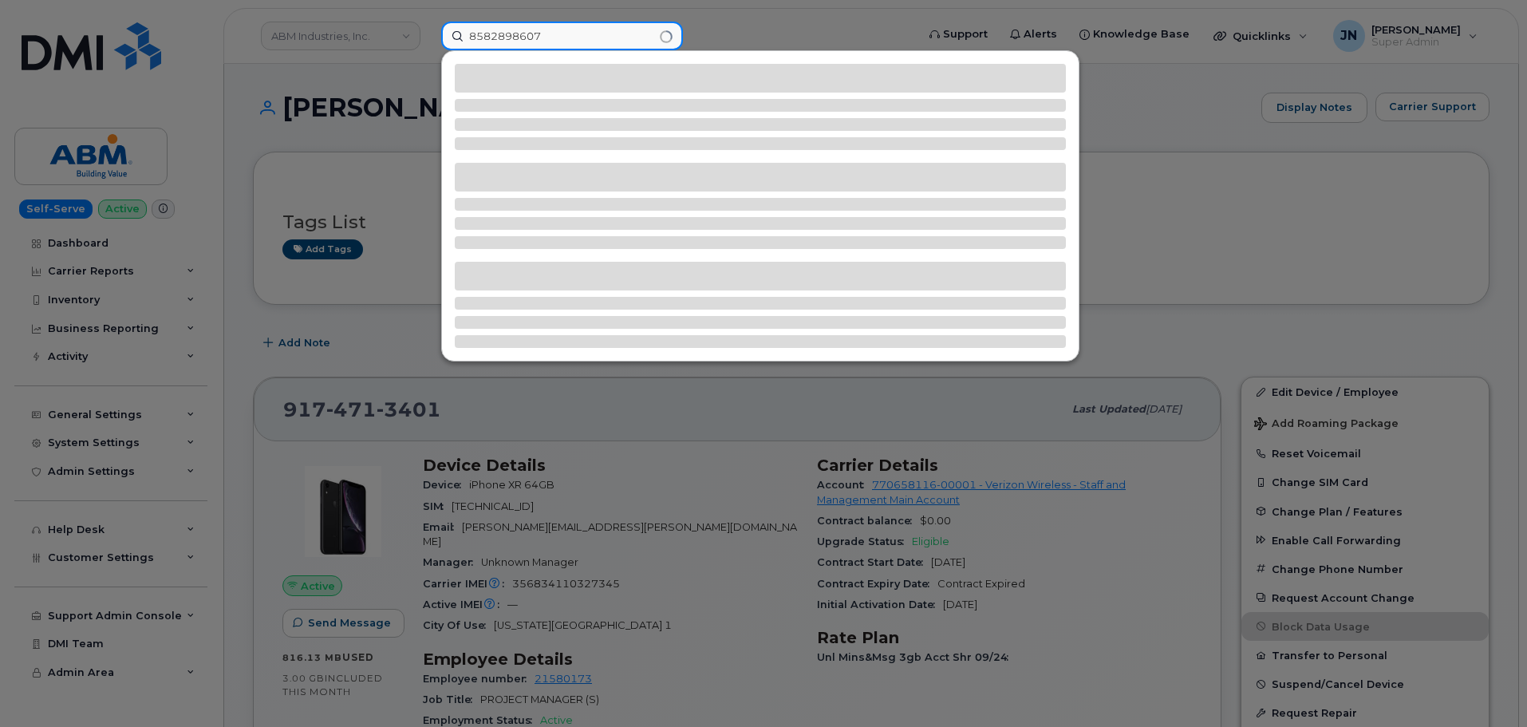
type input "8582898607"
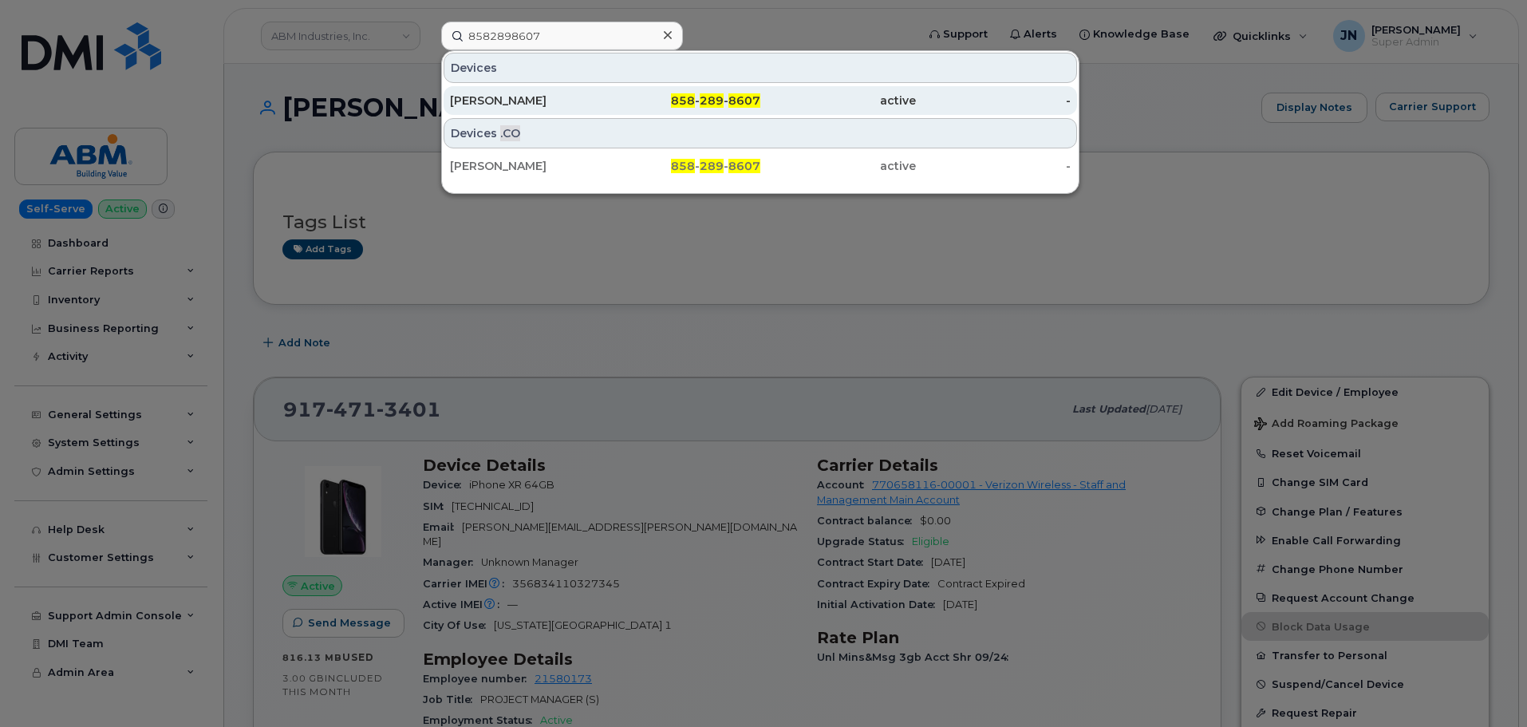
click at [764, 95] on div "active" at bounding box center [838, 101] width 156 height 16
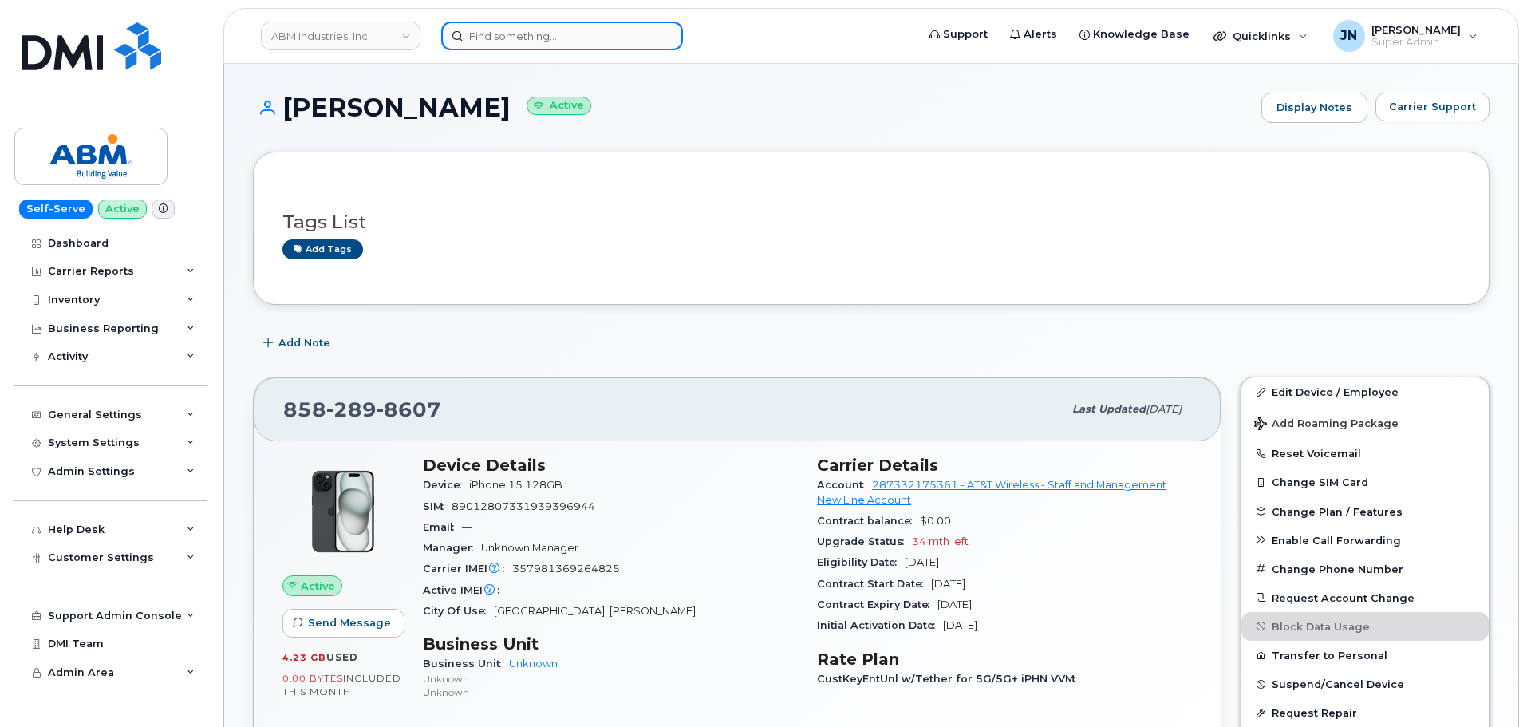
click at [575, 38] on input at bounding box center [562, 36] width 242 height 29
paste input "Terminate Service - Submit to Vendor"
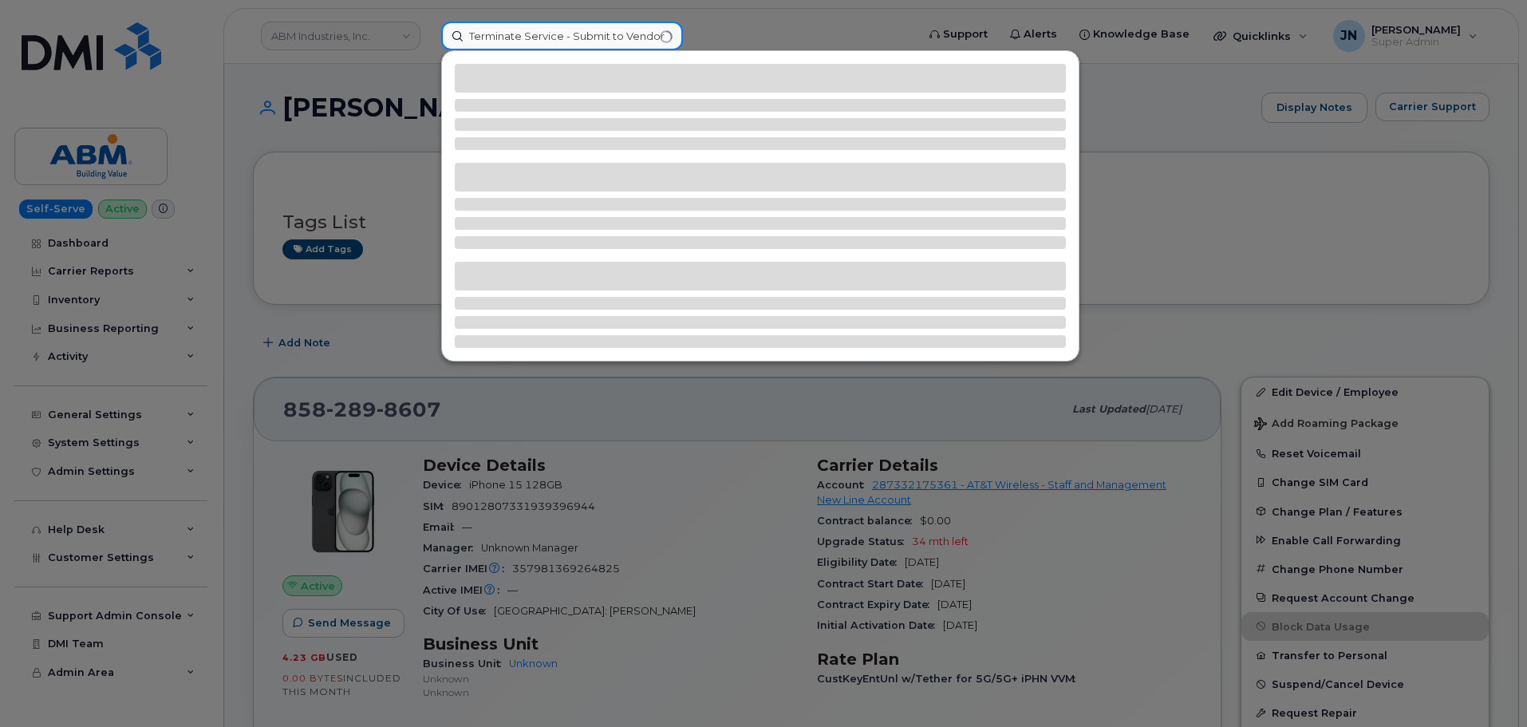
click at [566, 34] on input "Terminate Service - Submit to Vendor" at bounding box center [562, 36] width 242 height 29
paste input "5187649841"
type input "5187649841"
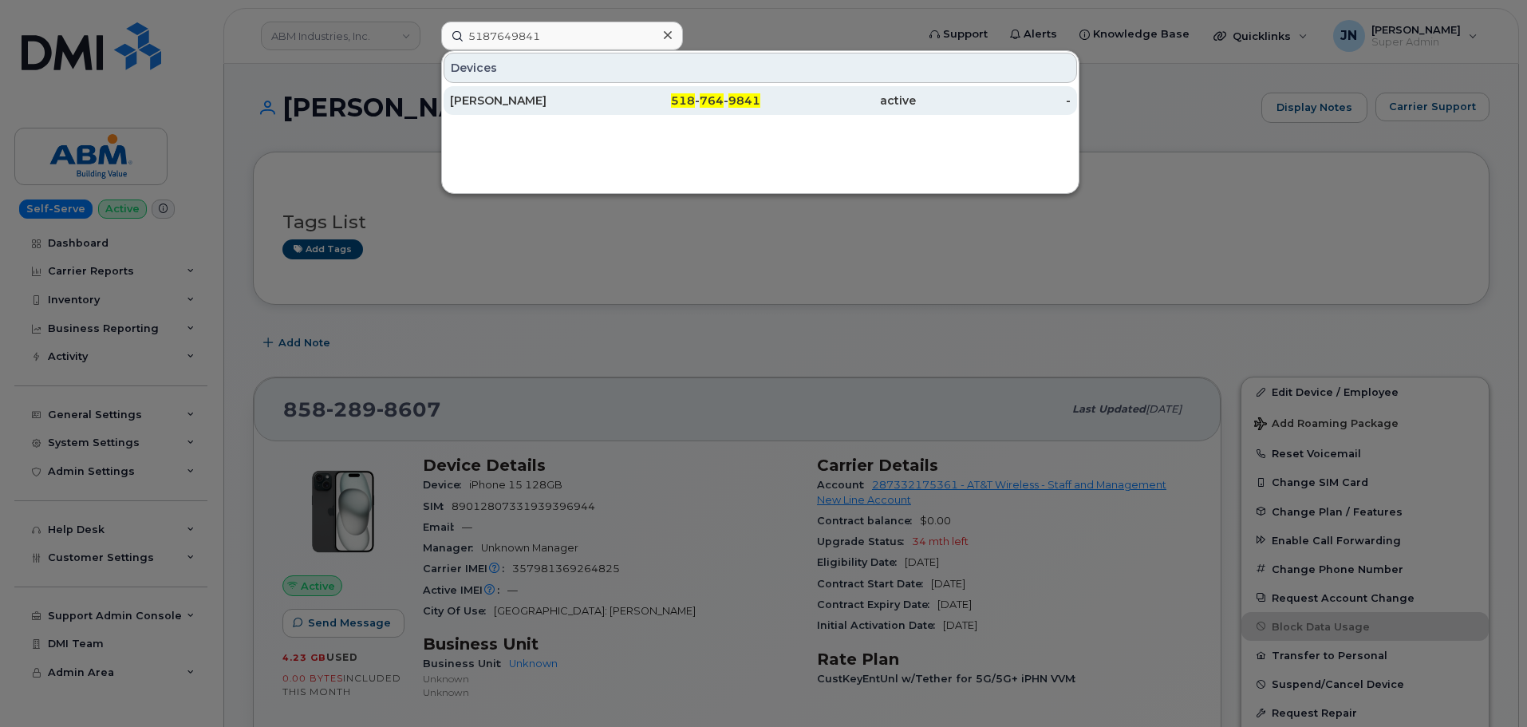
click at [746, 101] on span "9841" at bounding box center [745, 100] width 32 height 14
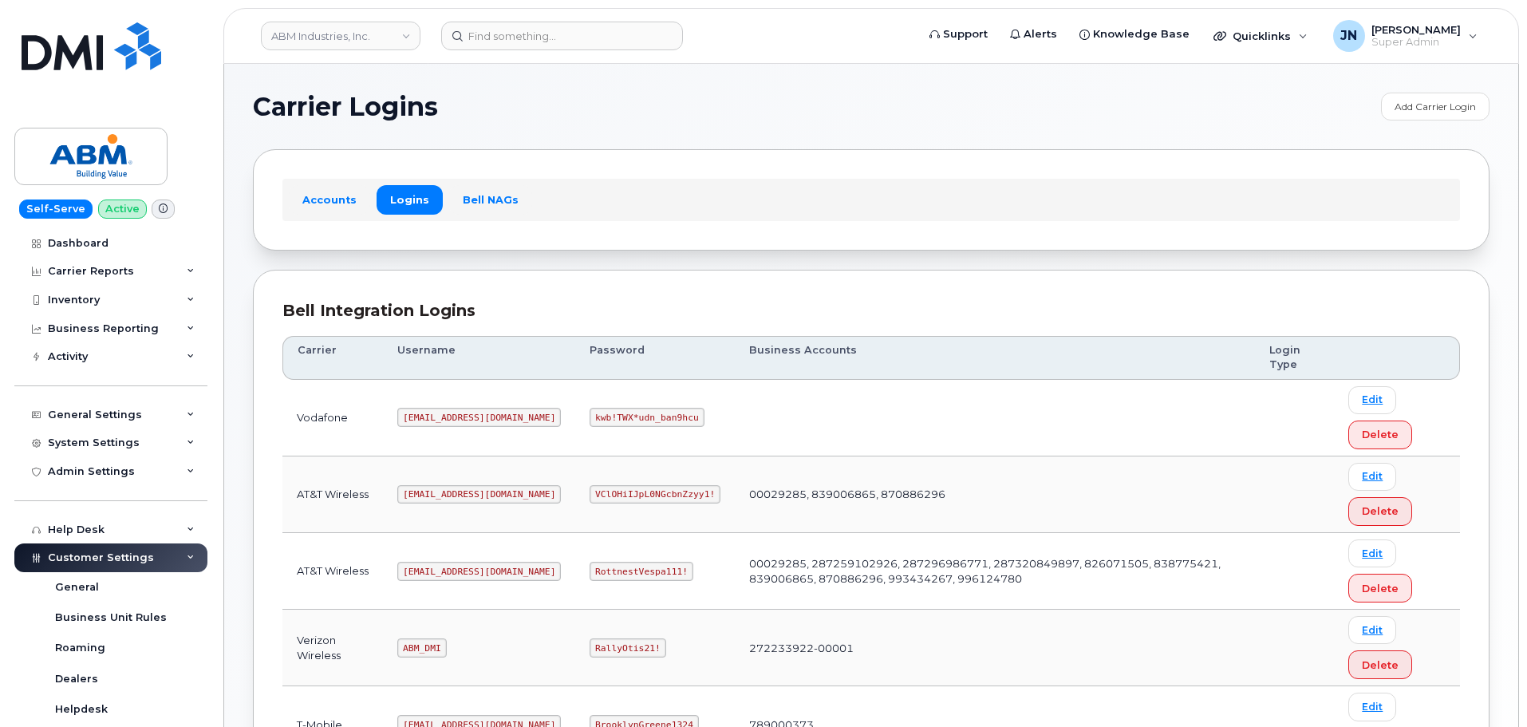
scroll to position [250, 0]
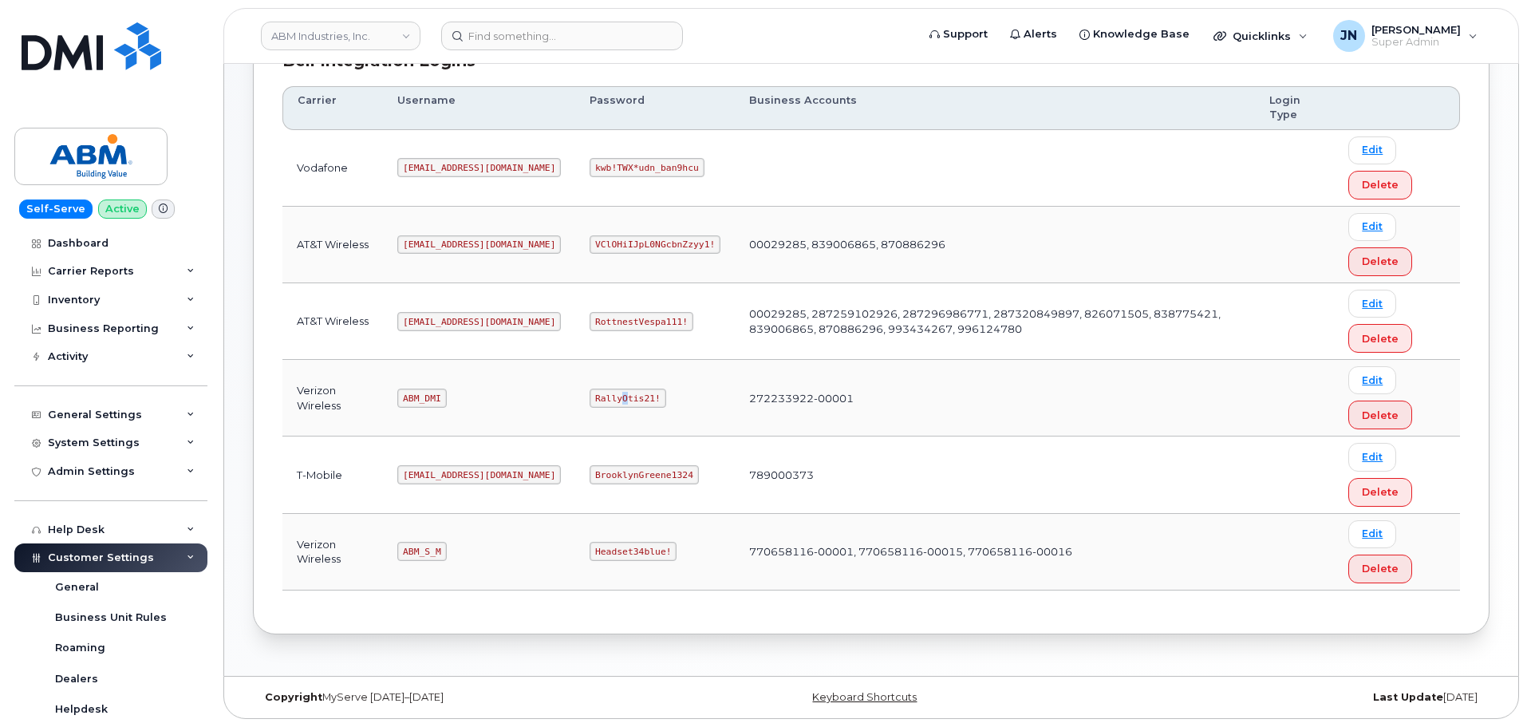
click at [590, 394] on code "RallyOtis21!" at bounding box center [628, 398] width 76 height 19
click at [428, 318] on code "[EMAIL_ADDRESS][DOMAIN_NAME]" at bounding box center [479, 321] width 164 height 19
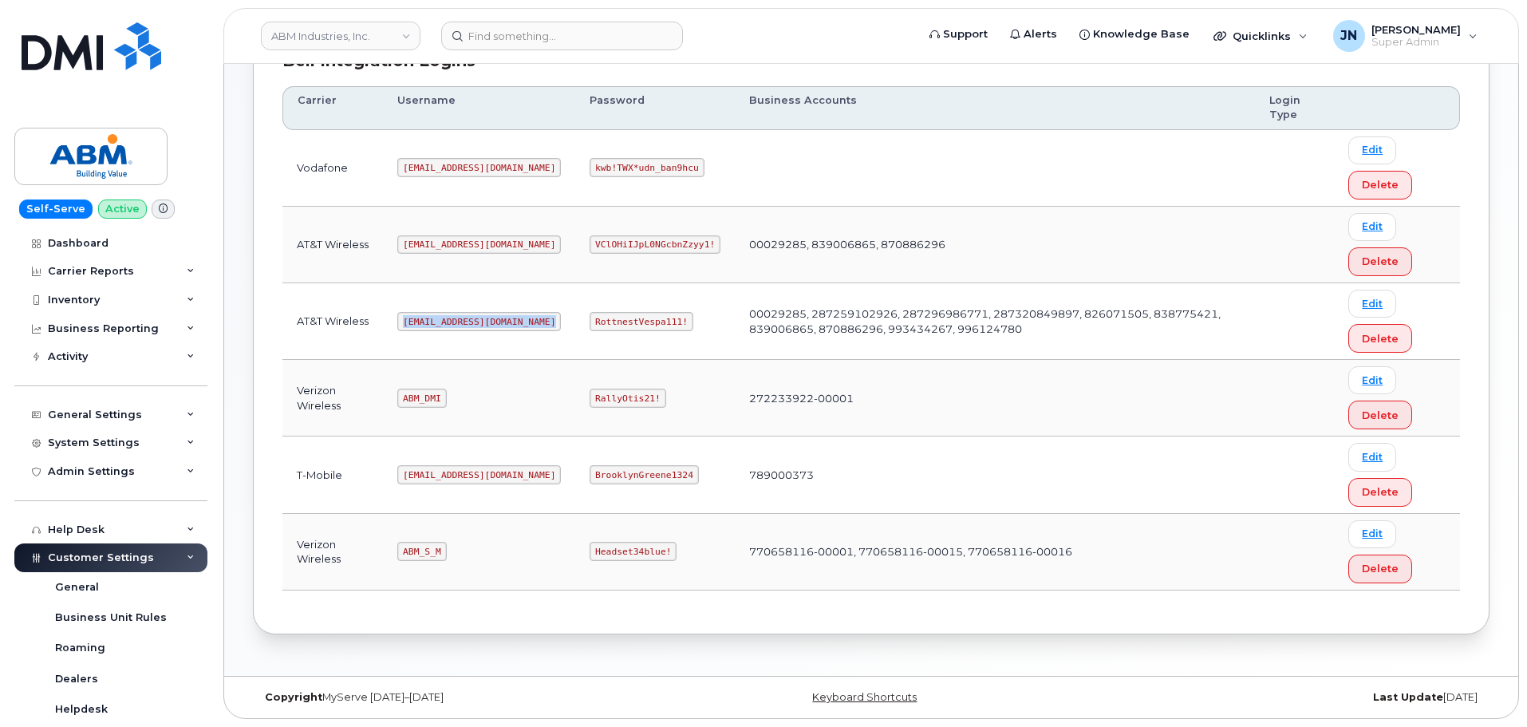
copy code "[EMAIL_ADDRESS][DOMAIN_NAME]"
click at [595, 318] on code "RottnestVespa111!" at bounding box center [642, 321] width 104 height 19
copy code "RottnestVespa111!"
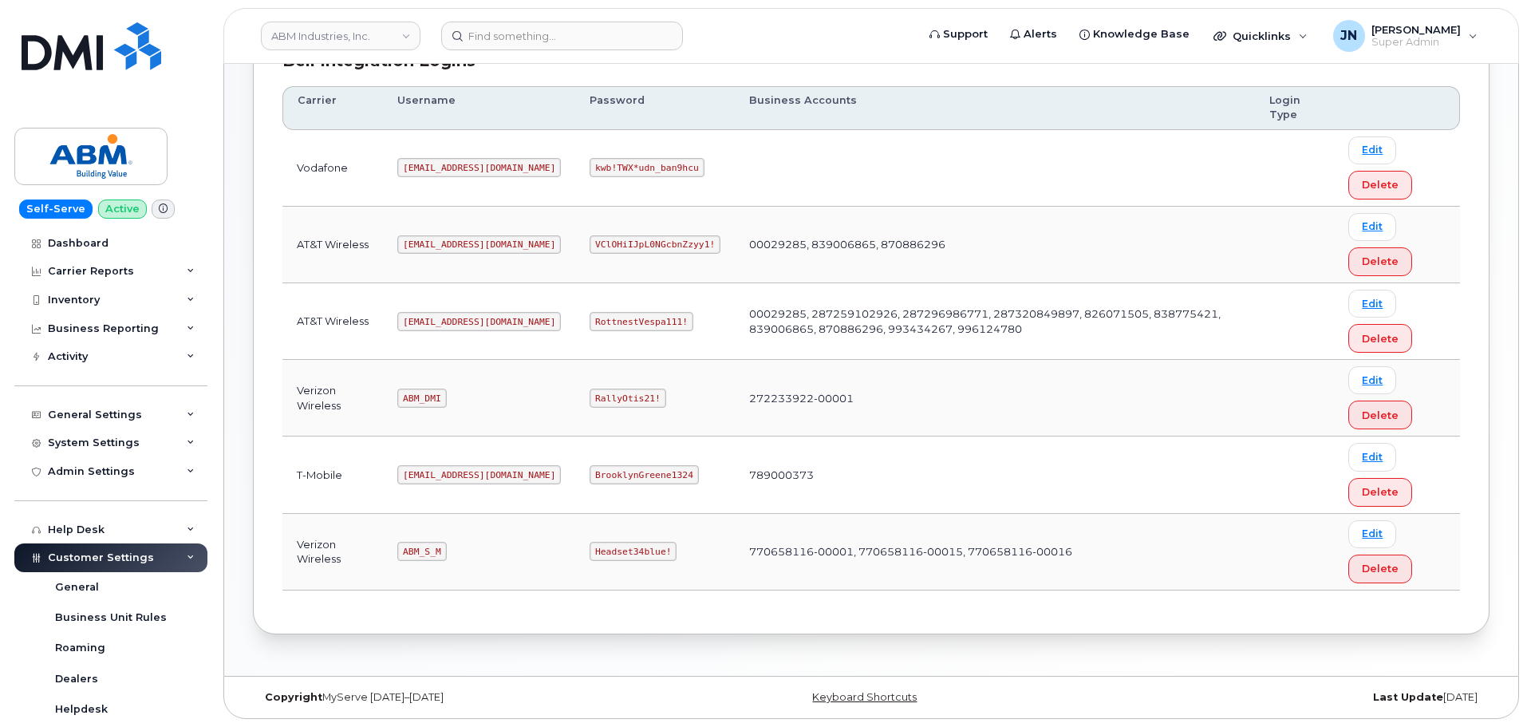
click at [424, 403] on code "ABM_DMI" at bounding box center [421, 398] width 49 height 19
click at [434, 555] on code "ABM_S_M" at bounding box center [421, 551] width 49 height 19
copy code "ABM_S_M"
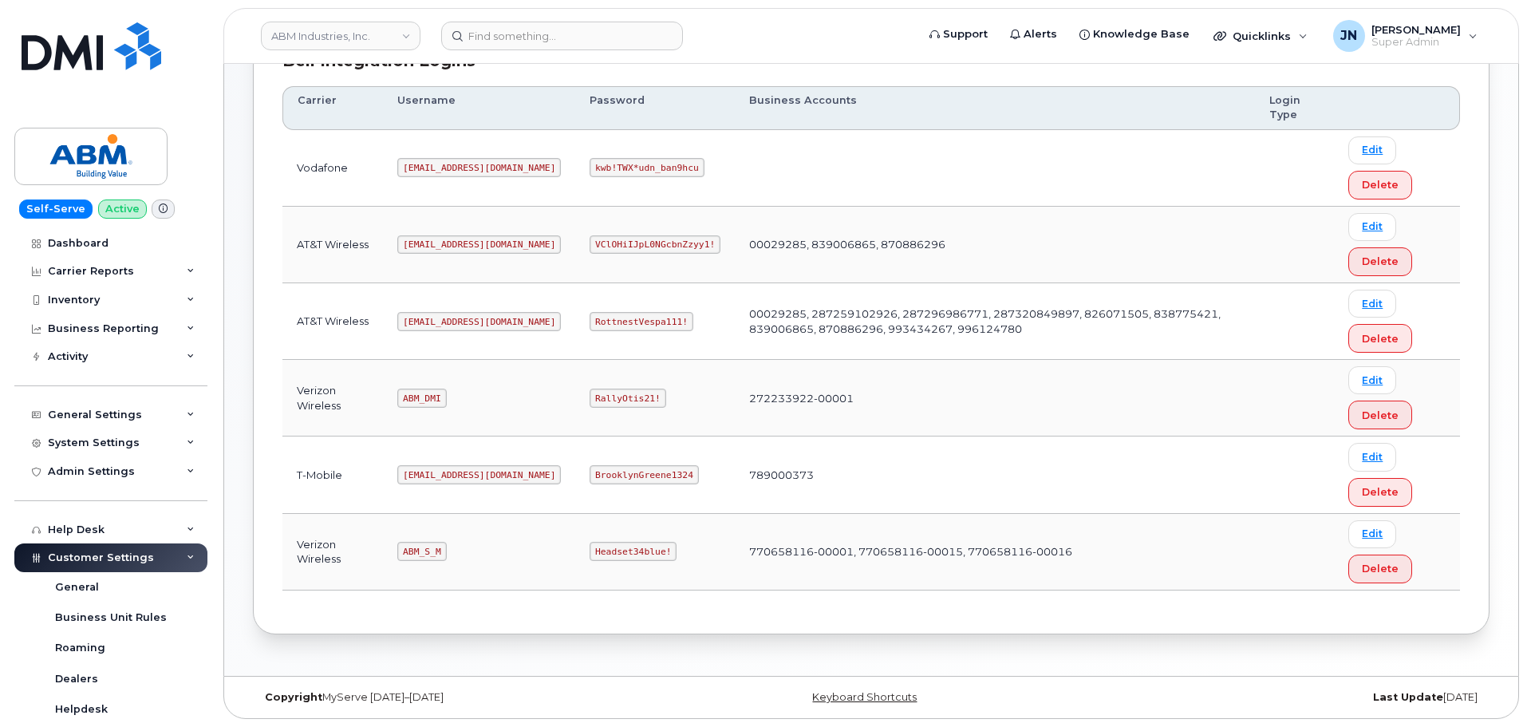
click at [590, 560] on code "Headset34blue!" at bounding box center [633, 551] width 87 height 19
click at [590, 554] on code "Headset34blue!" at bounding box center [633, 551] width 87 height 19
copy code "Headset34blue!"
